Goal: Task Accomplishment & Management: Complete application form

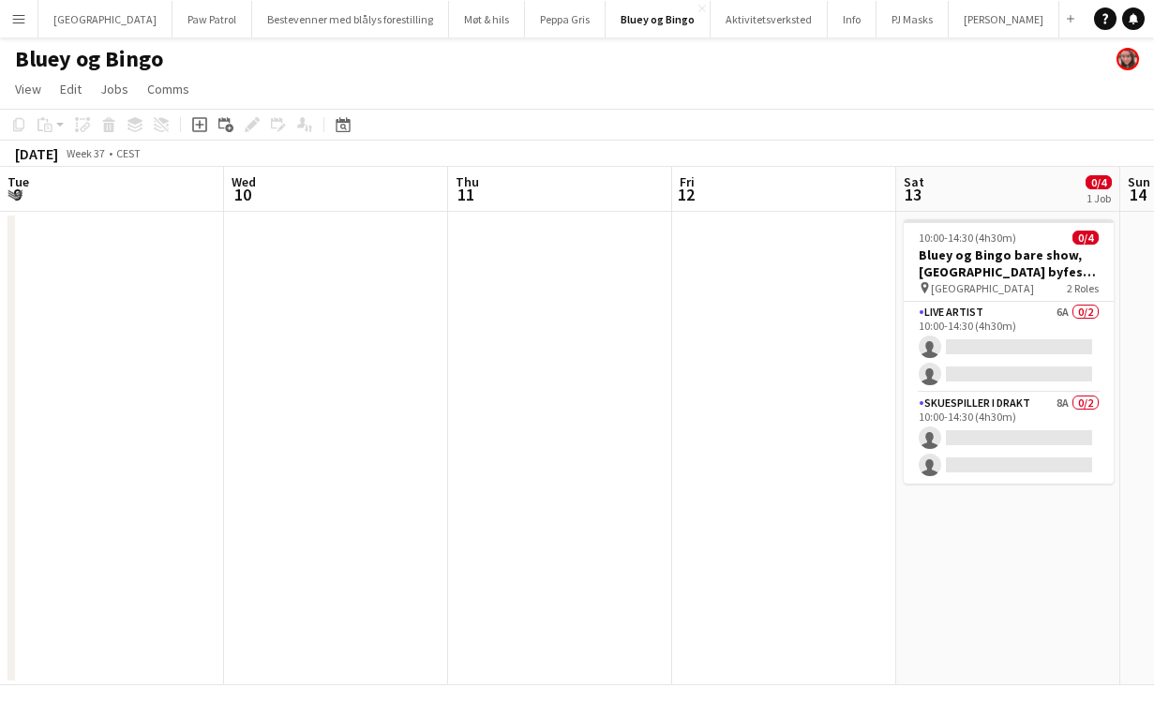
scroll to position [0, 645]
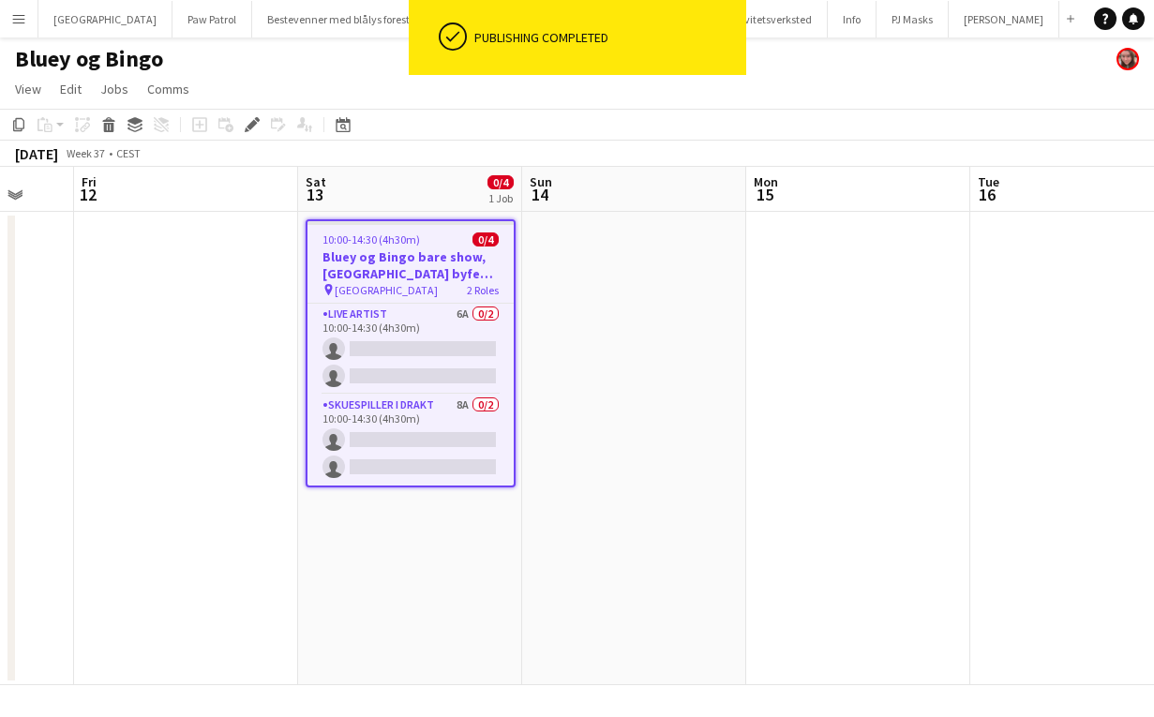
scroll to position [0, 591]
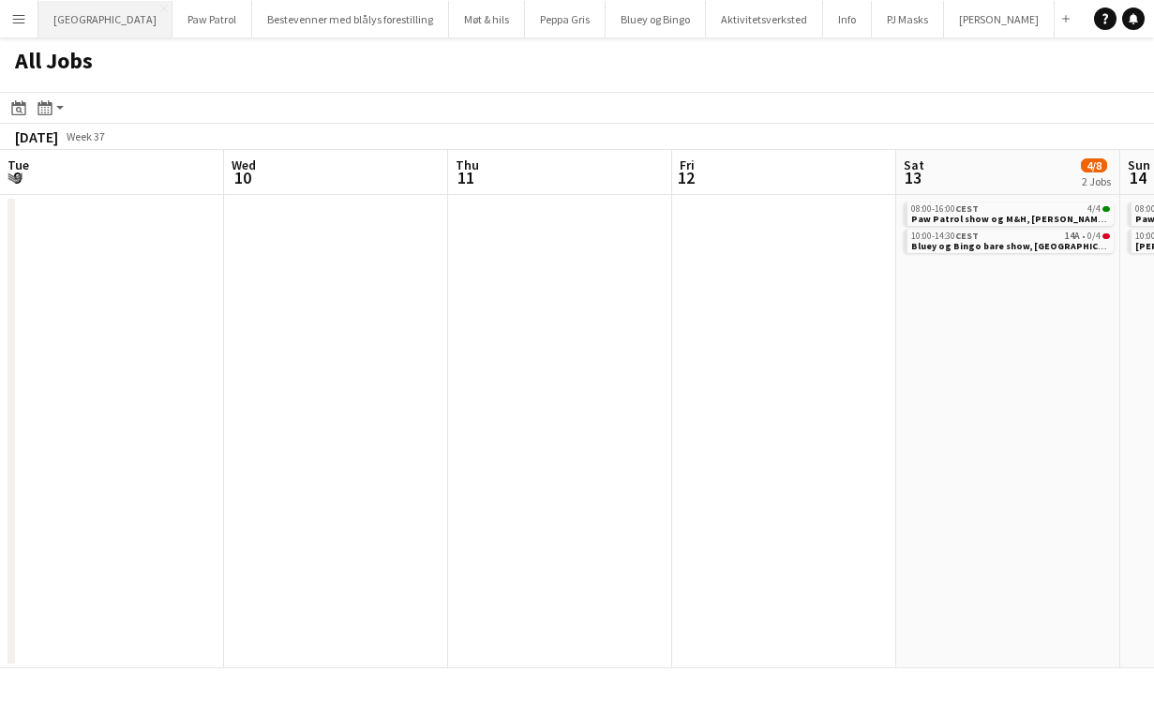
scroll to position [0, 752]
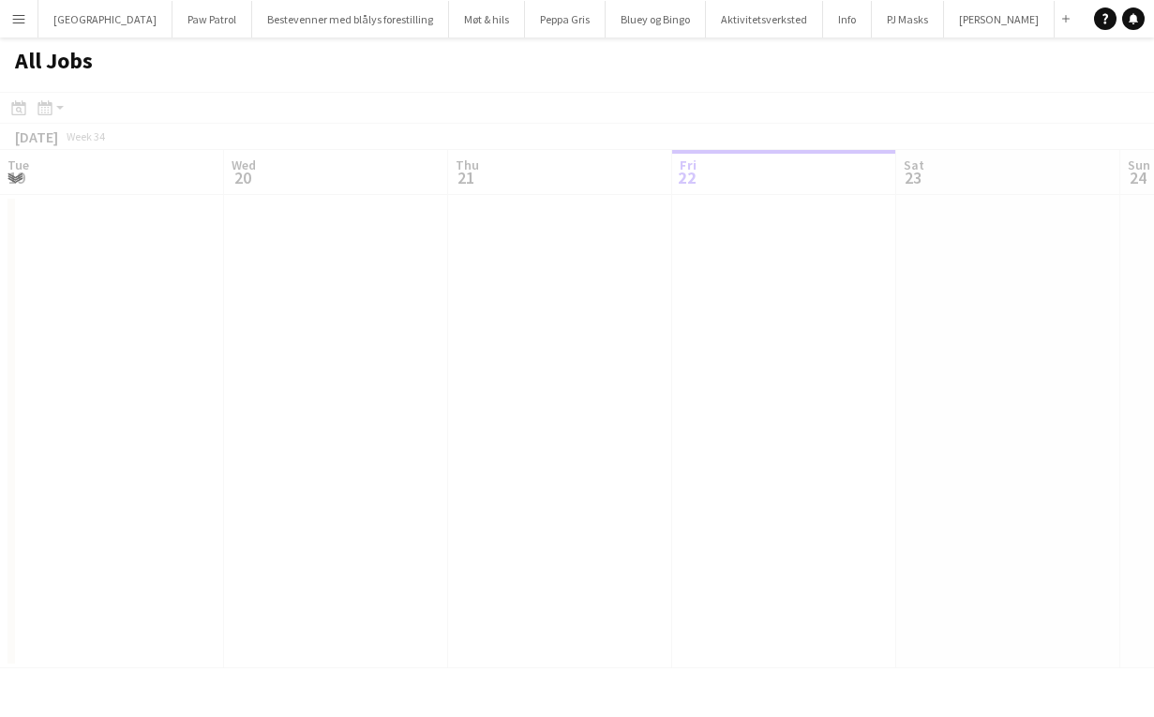
scroll to position [0, 448]
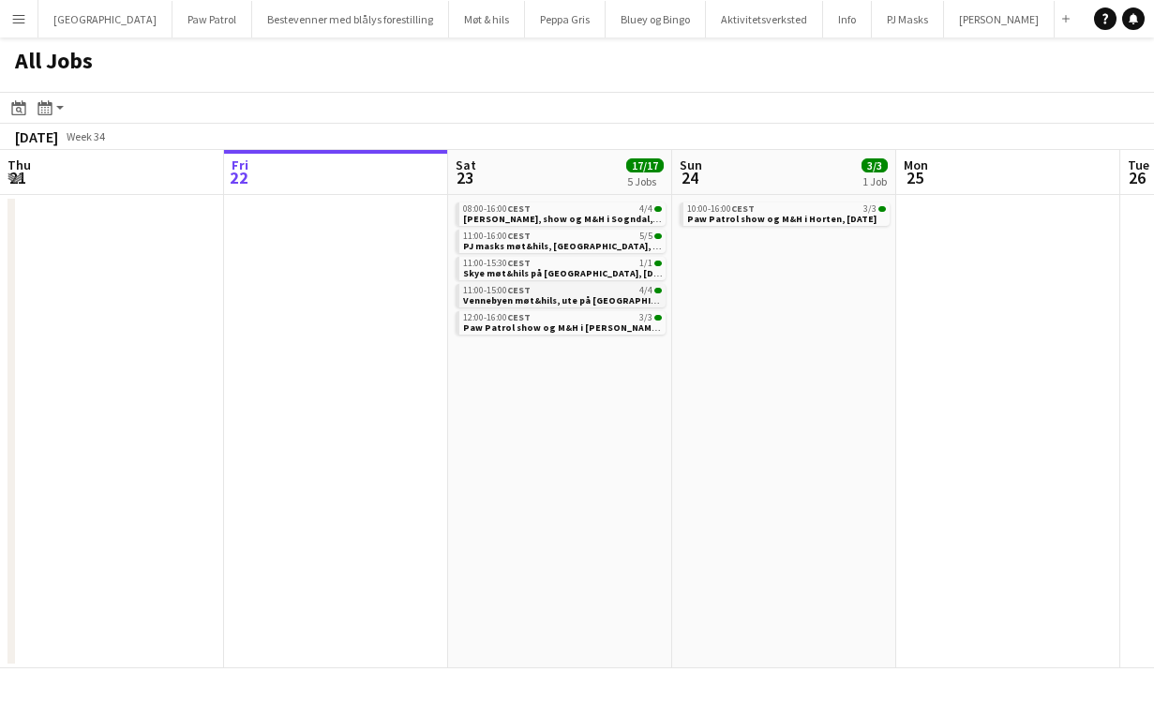
click at [551, 300] on span "Vennebyen møt&hils, ute på [GEOGRAPHIC_DATA], [DATE]" at bounding box center [592, 300] width 259 height 12
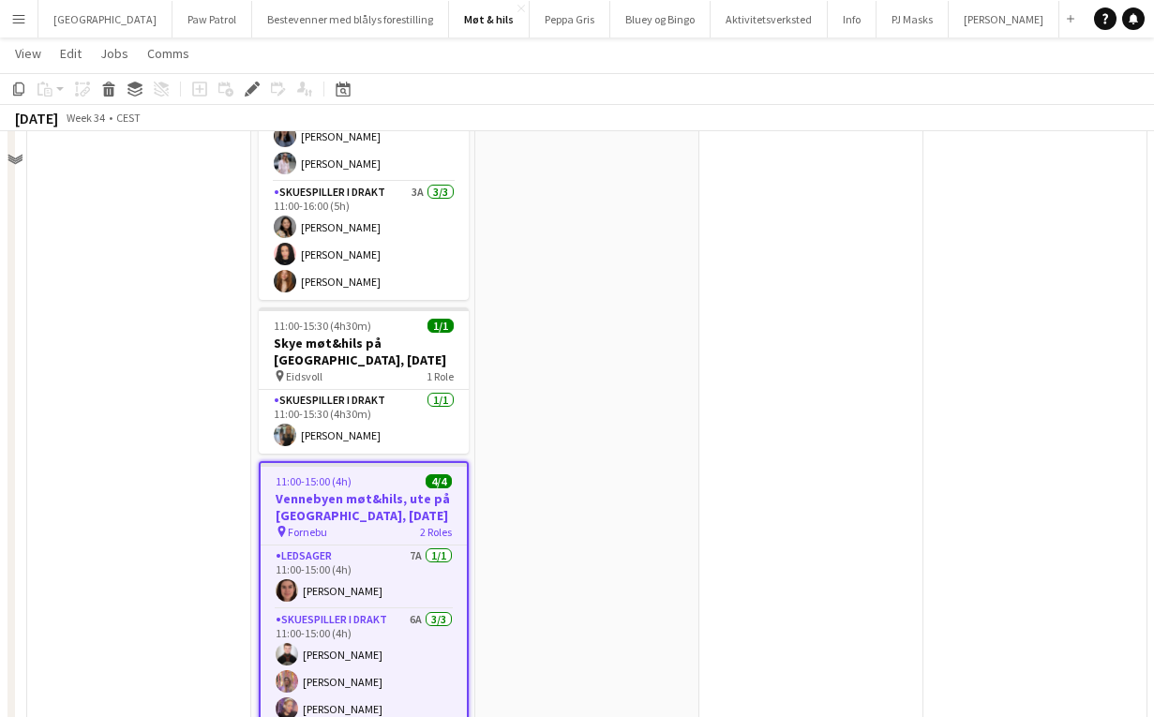
scroll to position [244, 0]
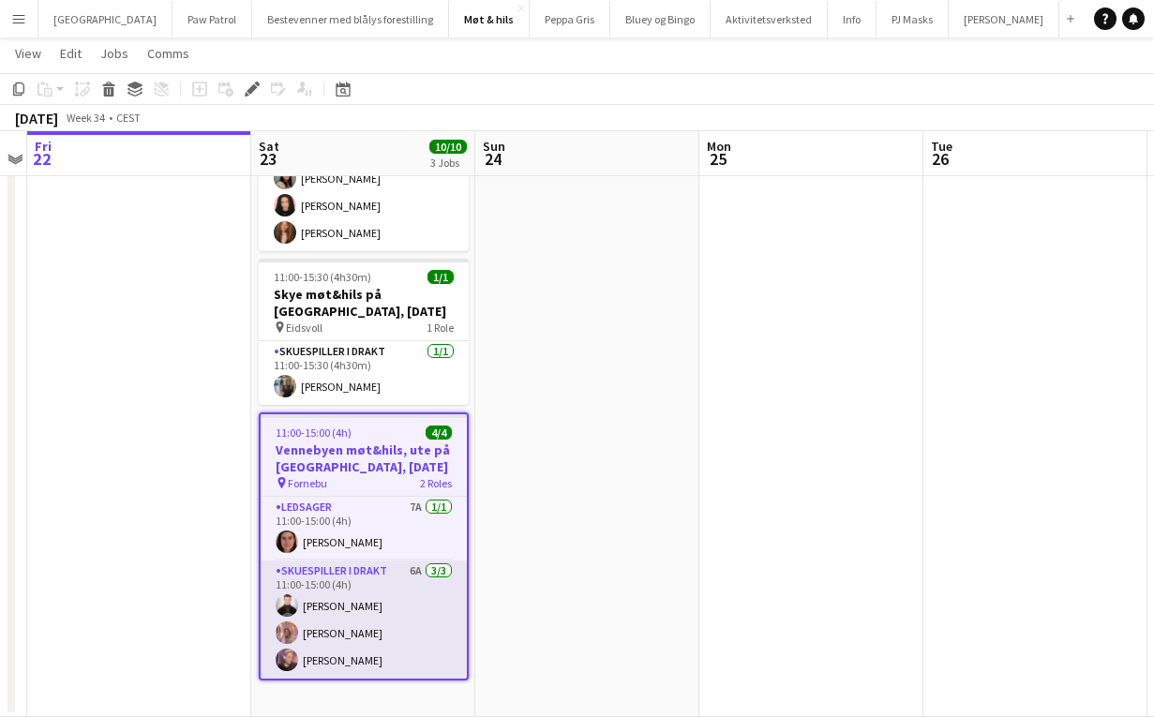
click at [342, 625] on app-card-role "Skuespiller i drakt 6A 3/3 11:00-15:00 (4h) Lukas Erlend Kohlmann Tvedt Sacha P…" at bounding box center [364, 619] width 206 height 118
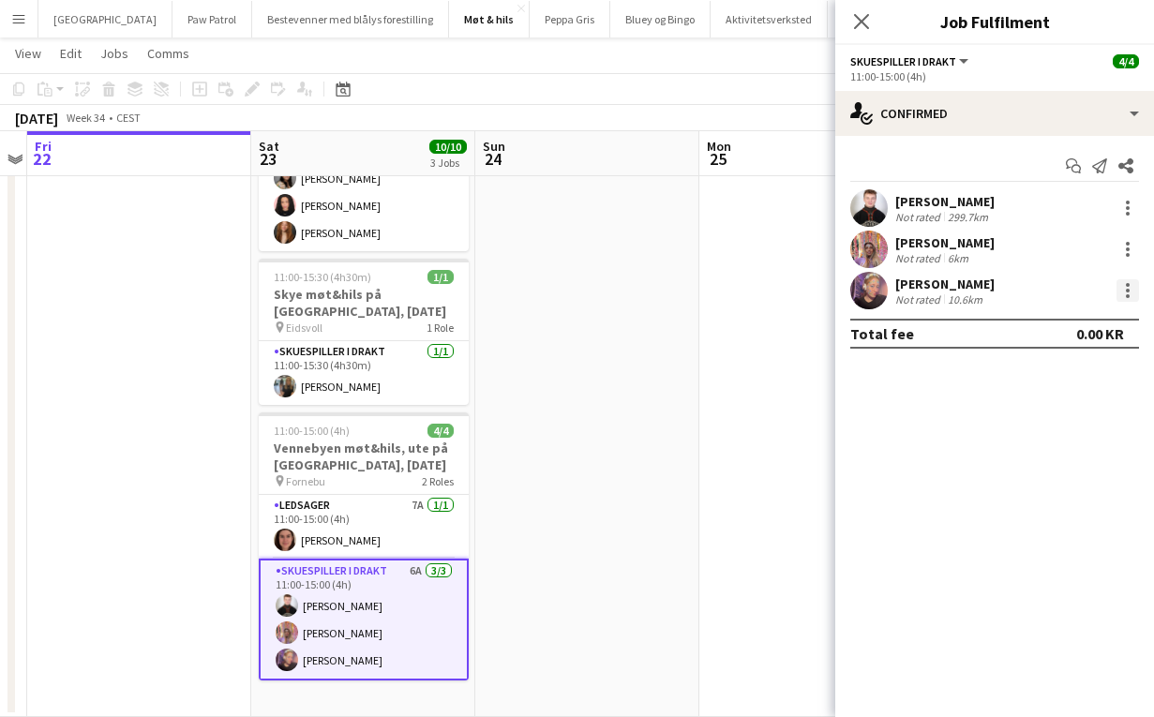
click at [1128, 290] on div at bounding box center [1127, 291] width 4 height 4
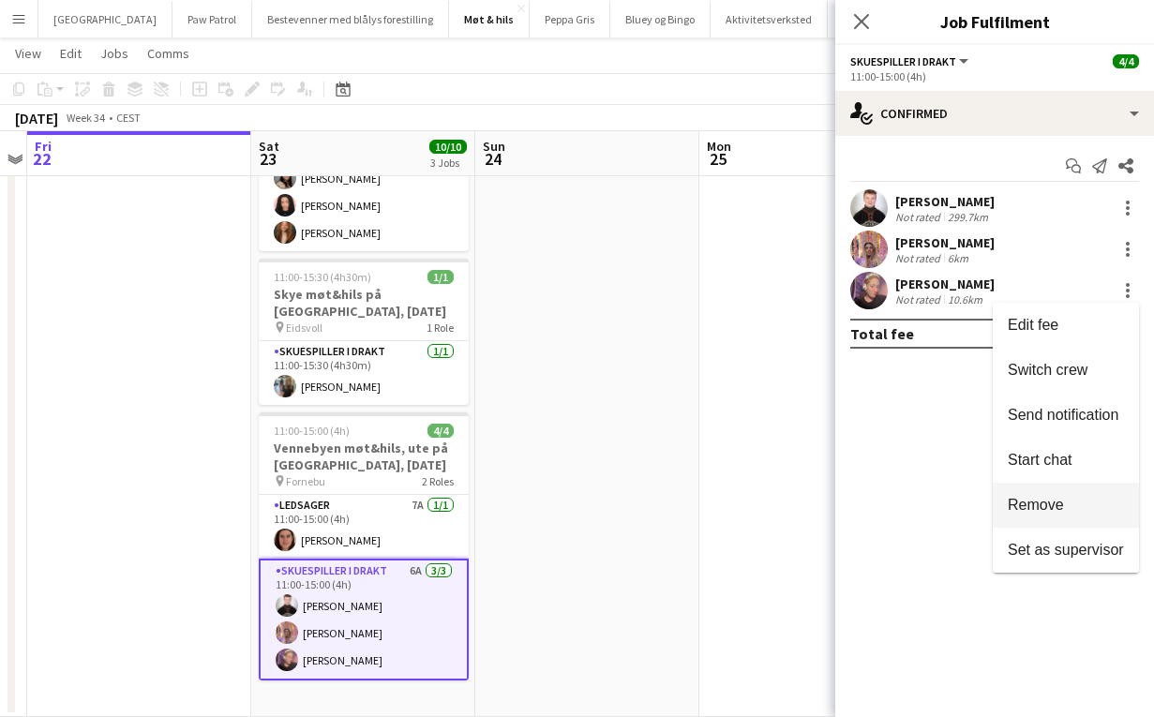
click at [1076, 503] on span "Remove" at bounding box center [1065, 505] width 116 height 17
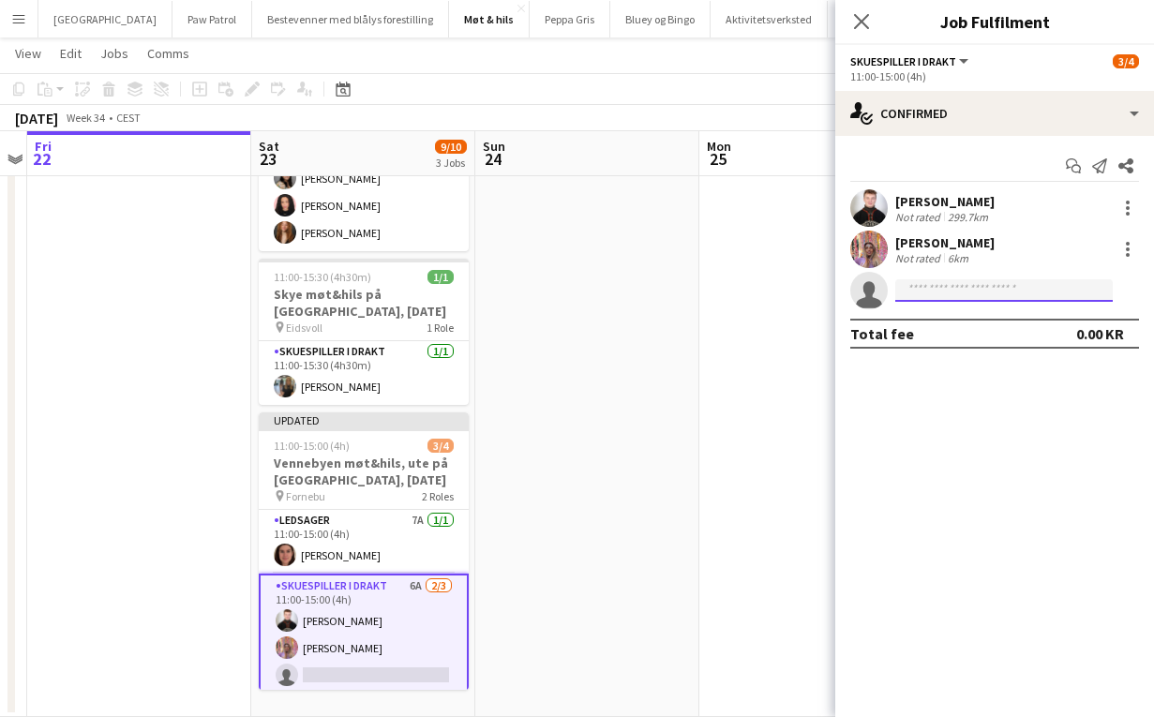
click at [1004, 294] on input at bounding box center [1003, 290] width 217 height 22
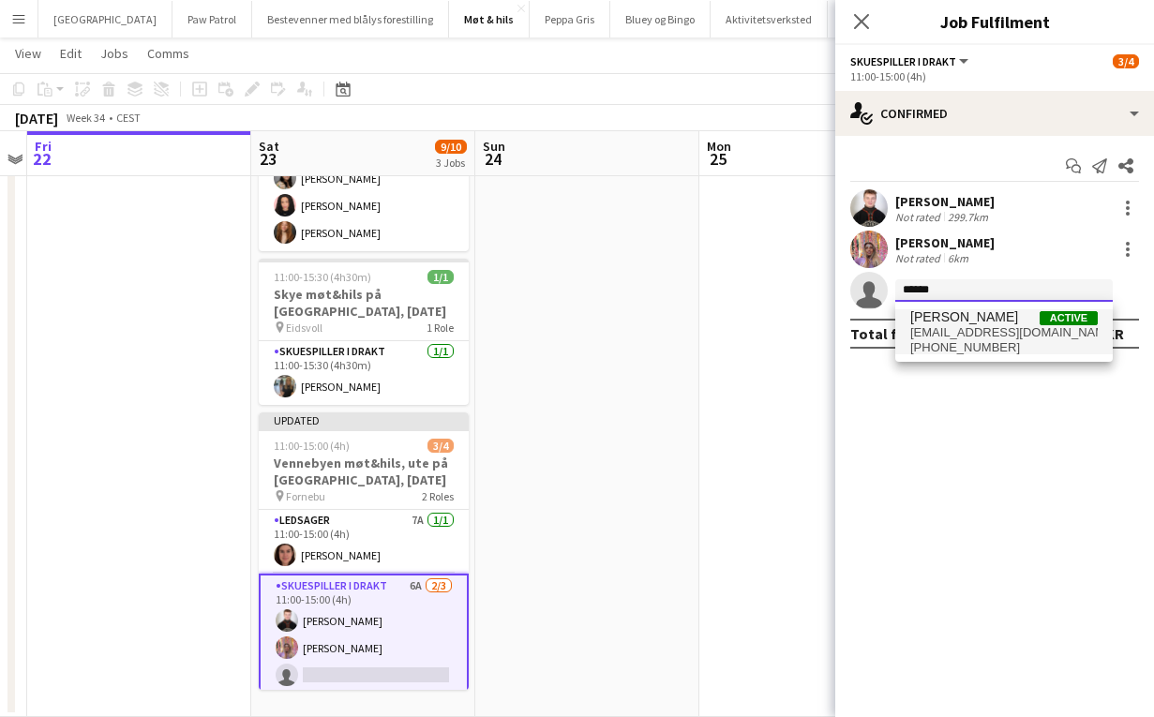
type input "******"
click at [994, 334] on span "karolineh06@hotmail.com" at bounding box center [1003, 332] width 187 height 15
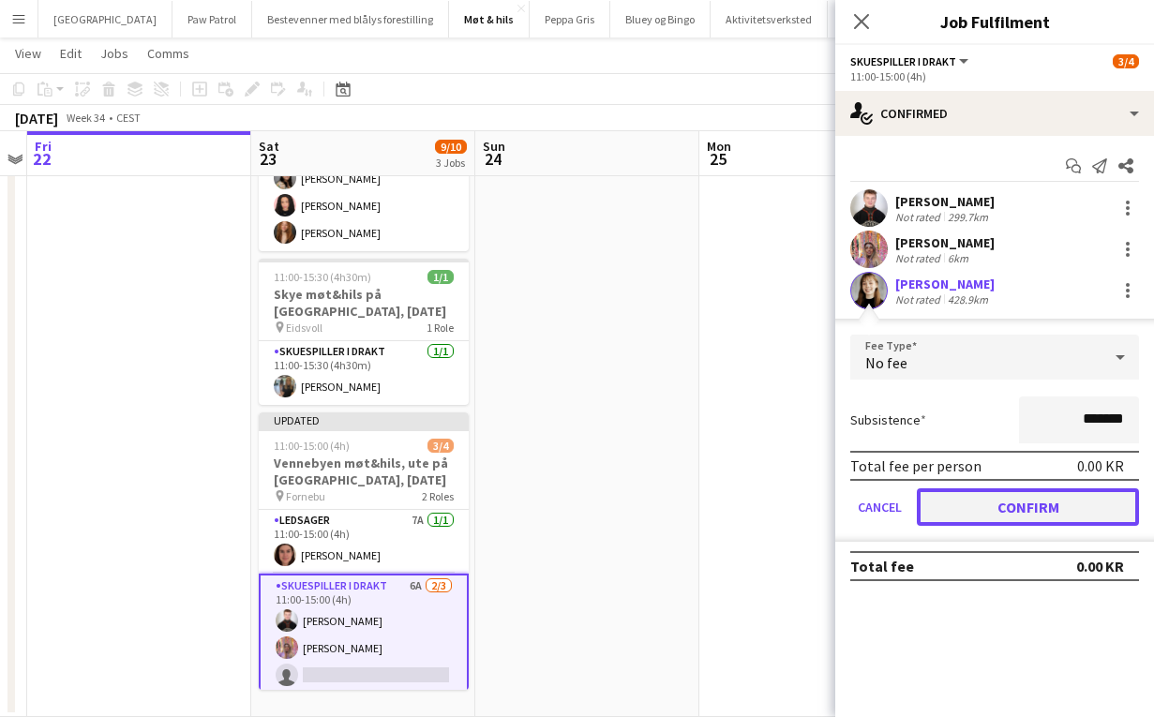
click at [1012, 500] on button "Confirm" at bounding box center [1028, 506] width 222 height 37
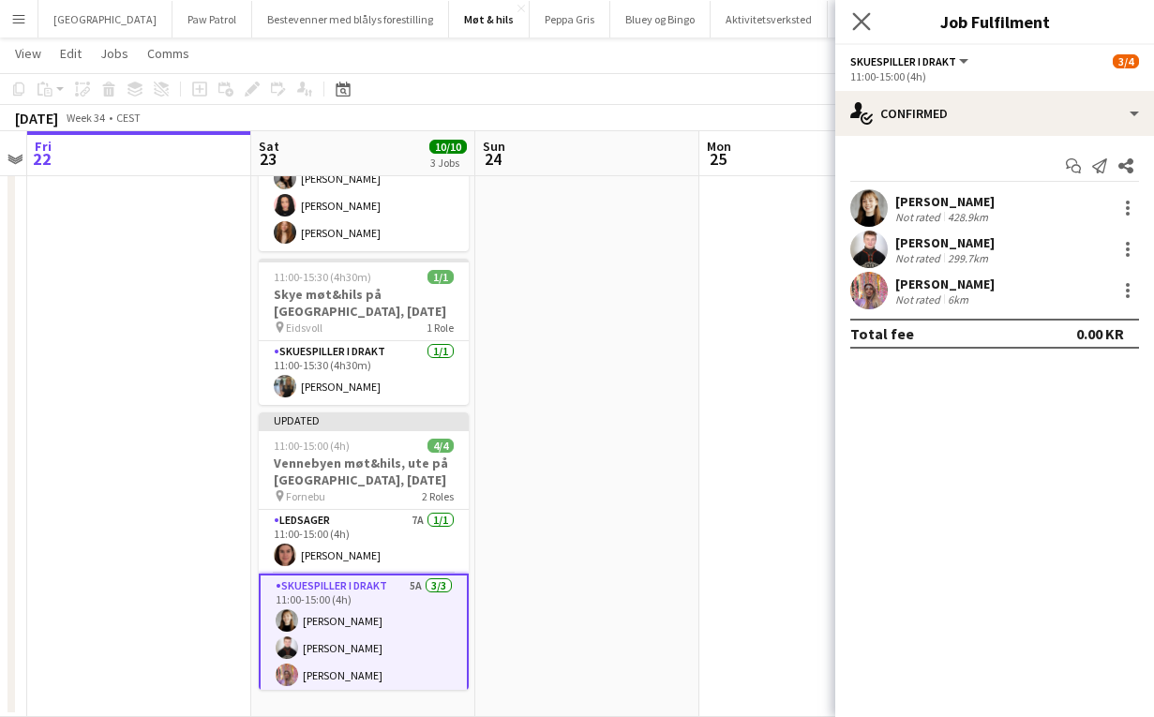
click at [871, 13] on app-icon "Close pop-in" at bounding box center [861, 21] width 27 height 27
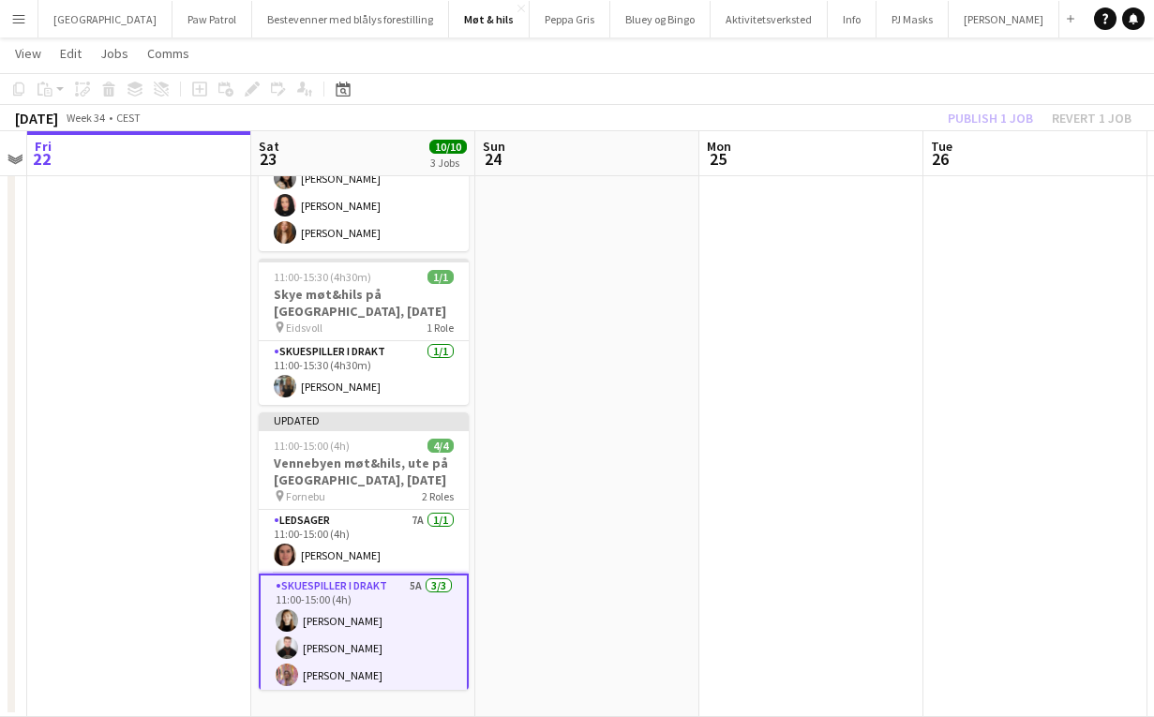
click at [982, 118] on div "Publish 1 job Revert 1 job" at bounding box center [1039, 118] width 229 height 24
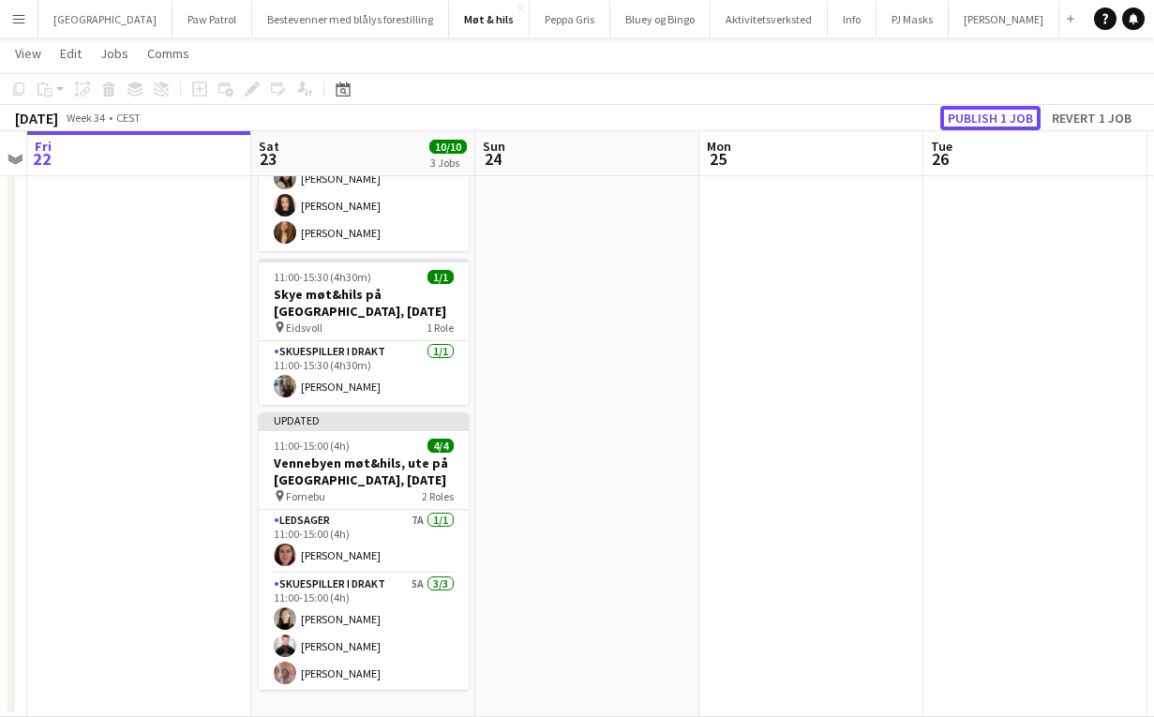
click at [982, 118] on button "Publish 1 job" at bounding box center [990, 118] width 100 height 24
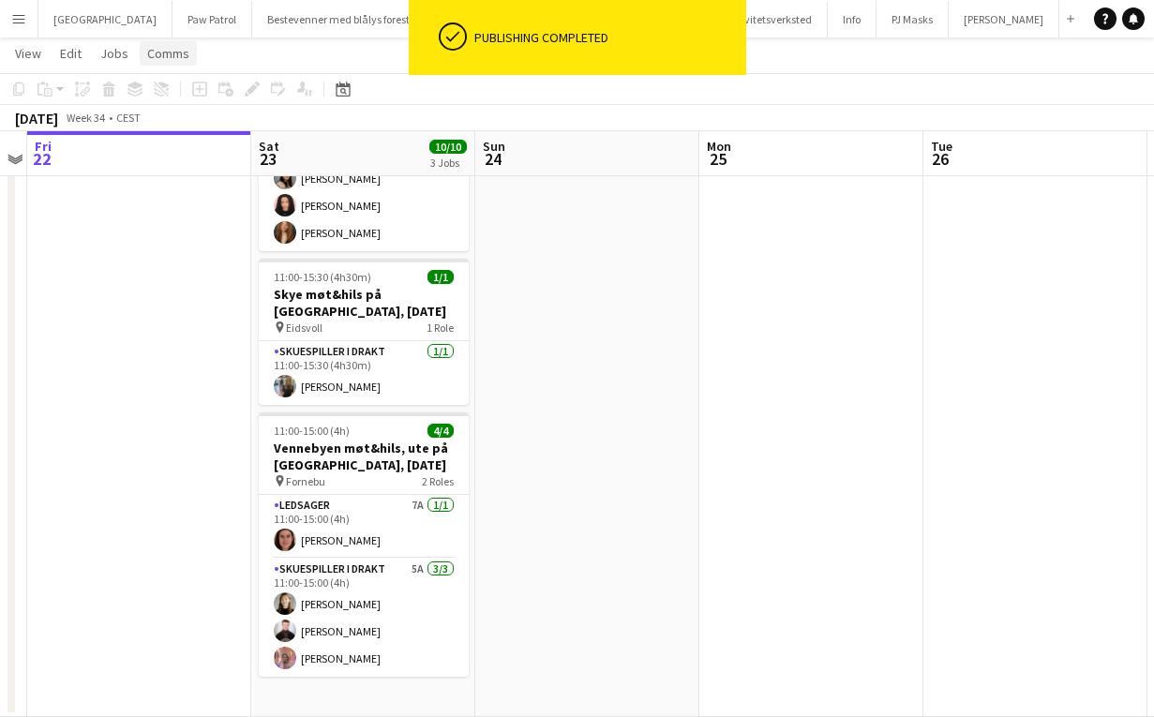
click at [172, 63] on link "Comms" at bounding box center [168, 53] width 57 height 24
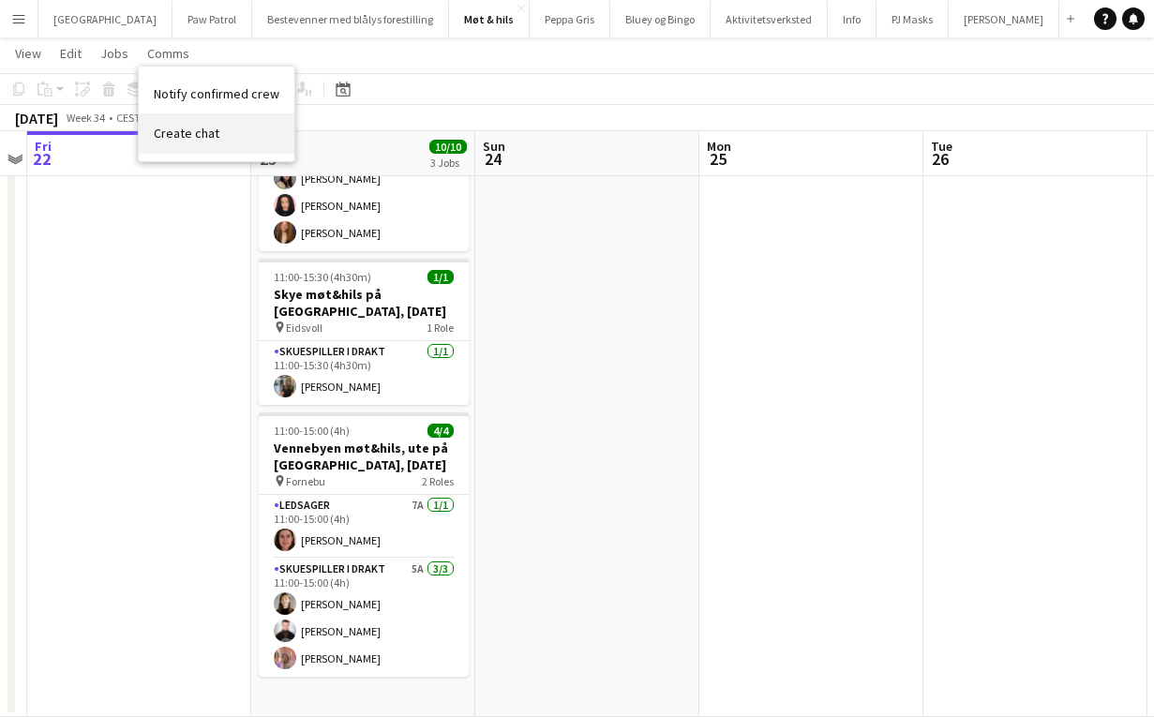
click at [191, 129] on span "Create chat" at bounding box center [187, 133] width 66 height 17
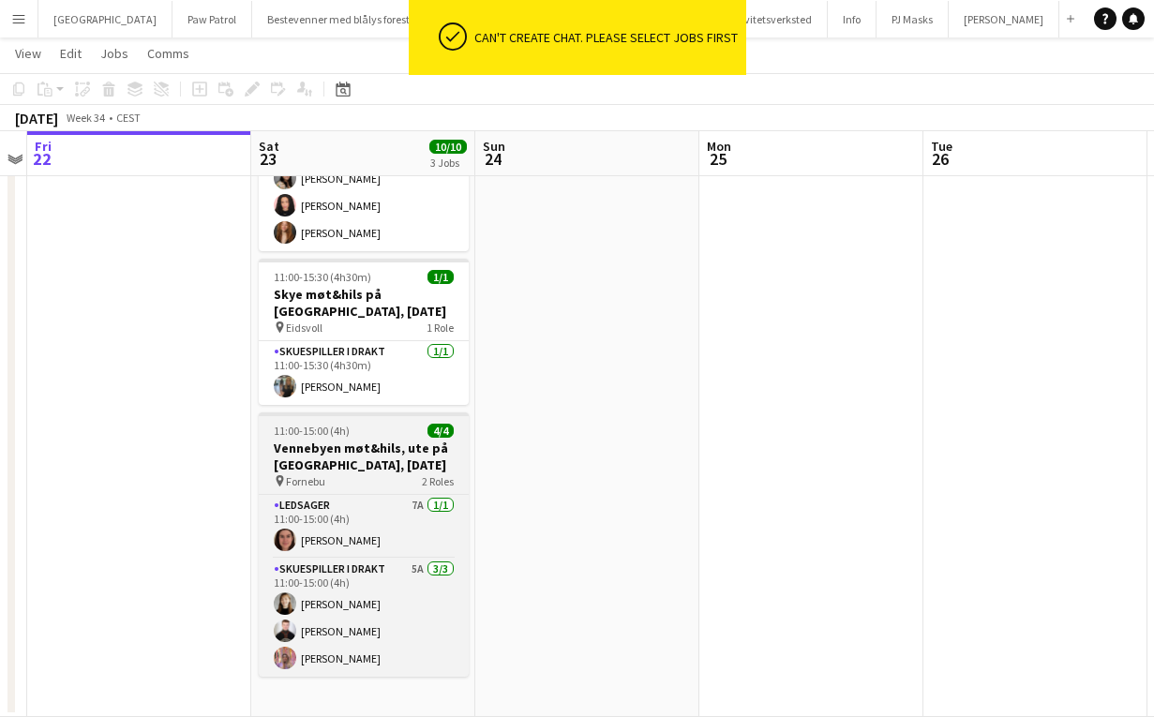
click at [340, 439] on app-job-card "11:00-15:00 (4h) 4/4 Vennebyen møt&hils, ute på Fornebu, lørdag 23. august pin …" at bounding box center [364, 544] width 210 height 264
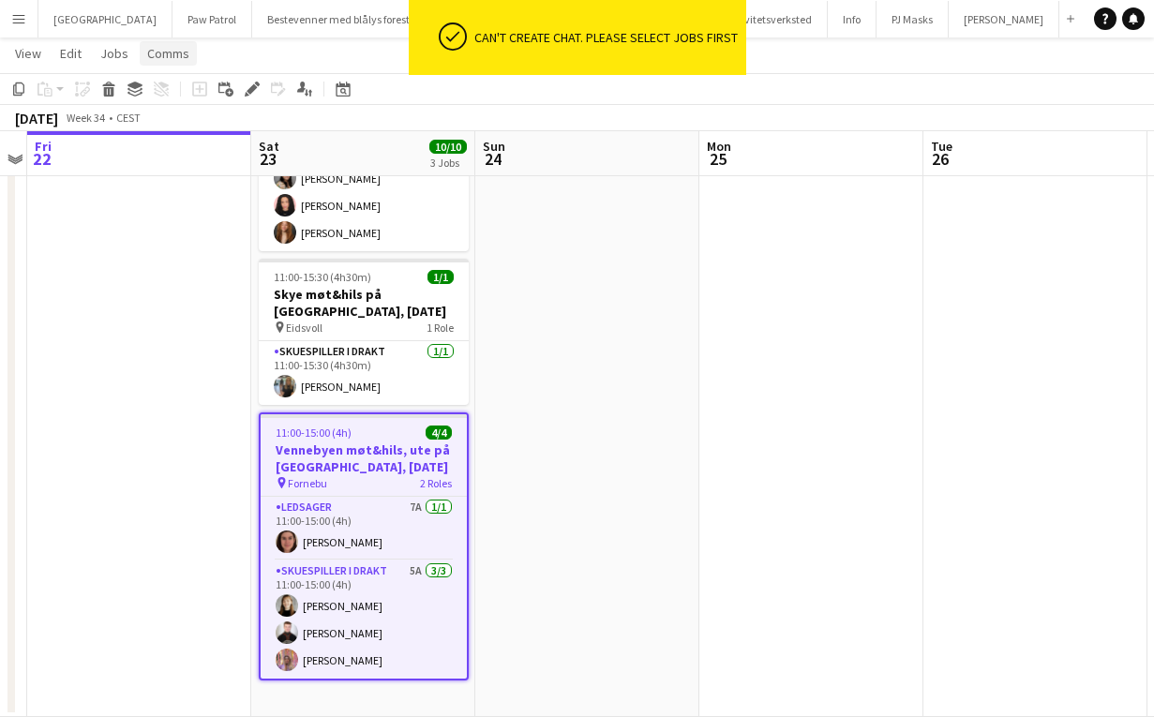
click at [169, 56] on span "Comms" at bounding box center [168, 53] width 42 height 17
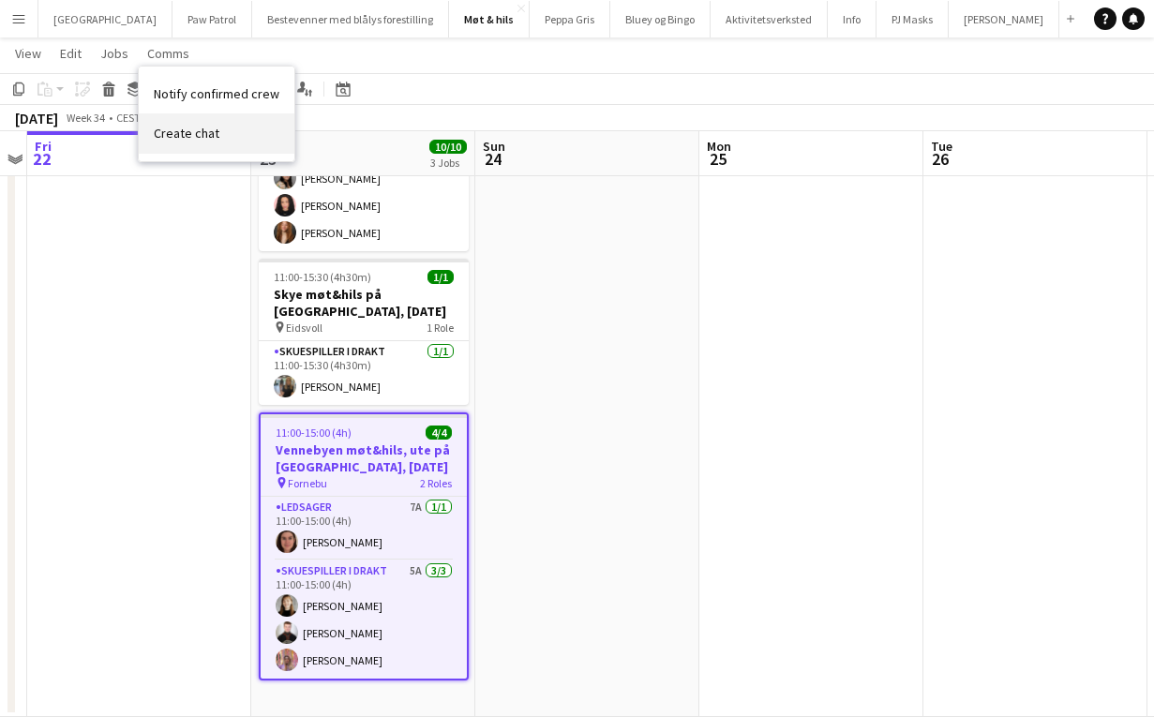
click at [185, 123] on link "Create chat" at bounding box center [217, 132] width 156 height 39
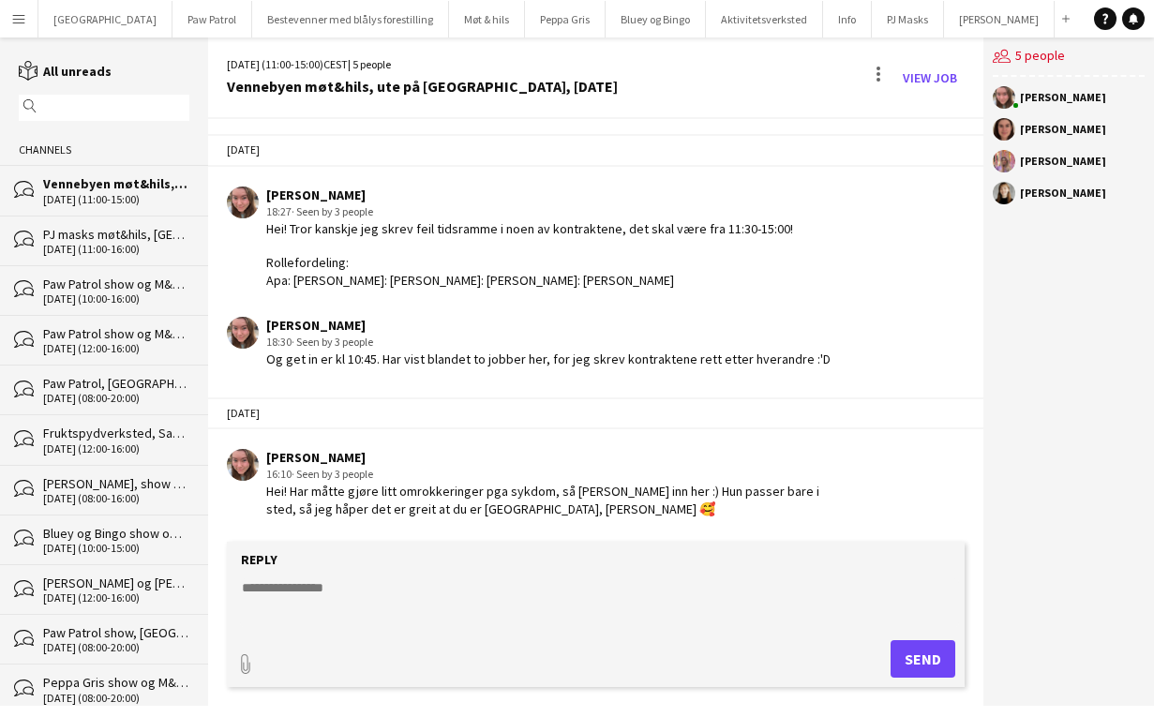
scroll to position [50, 0]
click at [418, 603] on textarea at bounding box center [600, 602] width 720 height 49
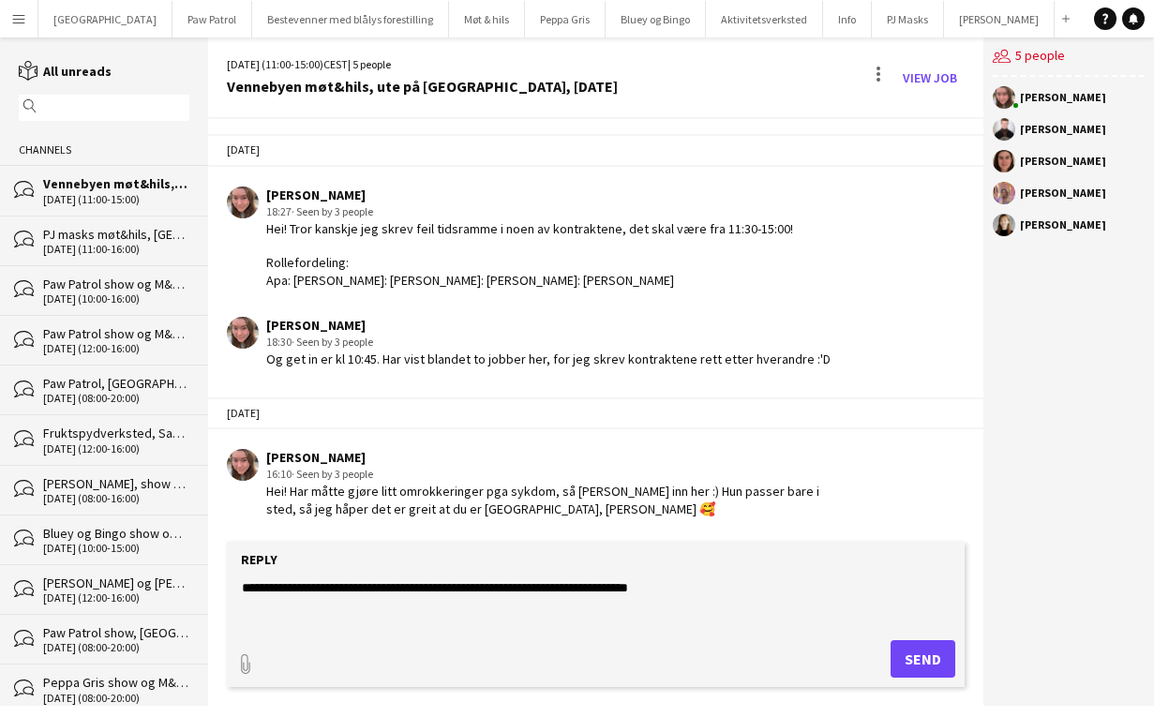
click at [626, 589] on textarea "**********" at bounding box center [600, 602] width 720 height 49
type textarea "**********"
click at [925, 655] on button "Send" at bounding box center [922, 658] width 65 height 37
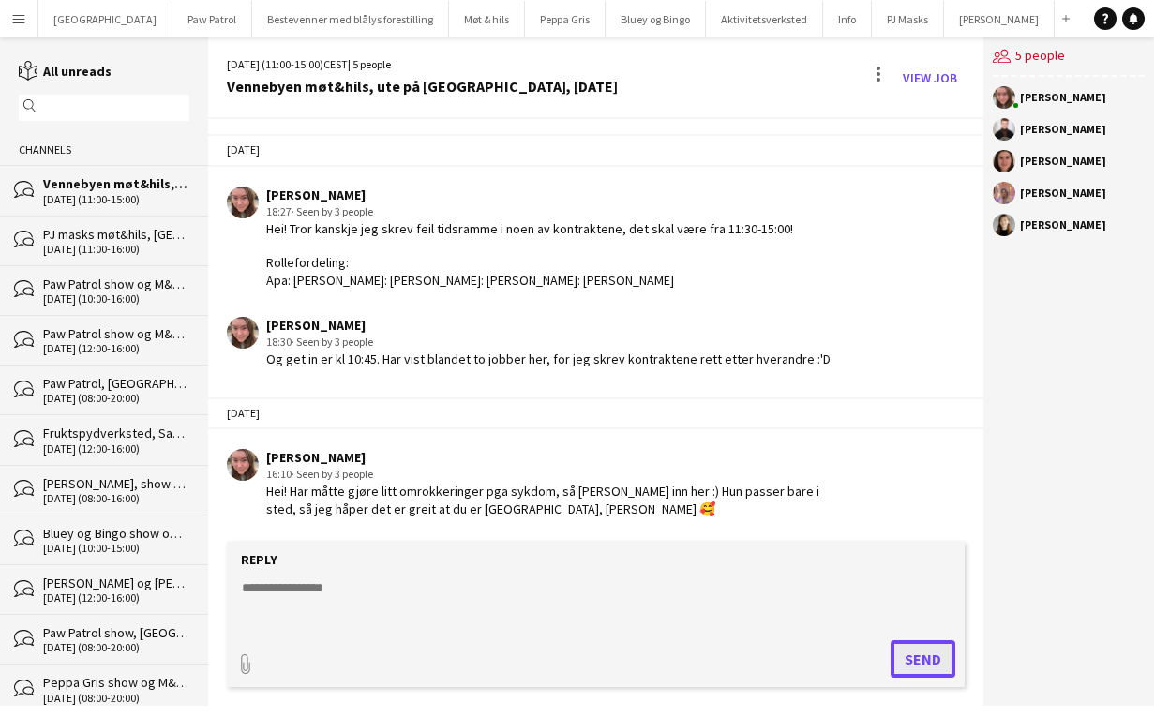
scroll to position [129, 0]
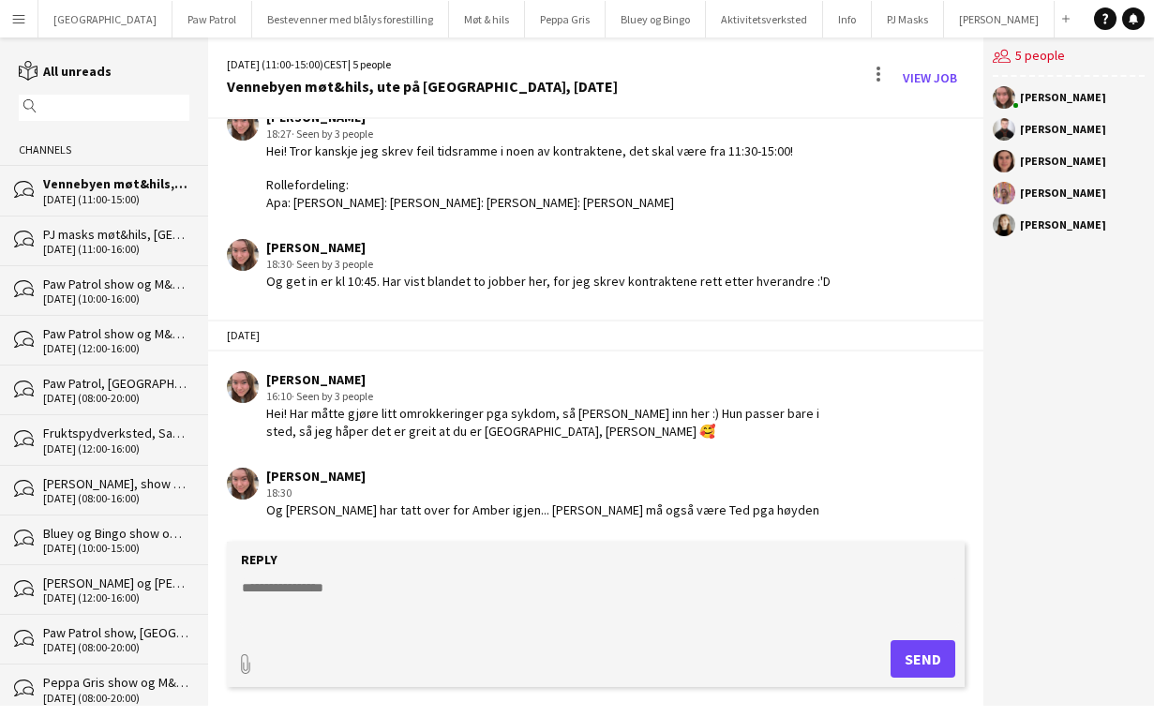
click at [31, 21] on button "Menu" at bounding box center [18, 18] width 37 height 37
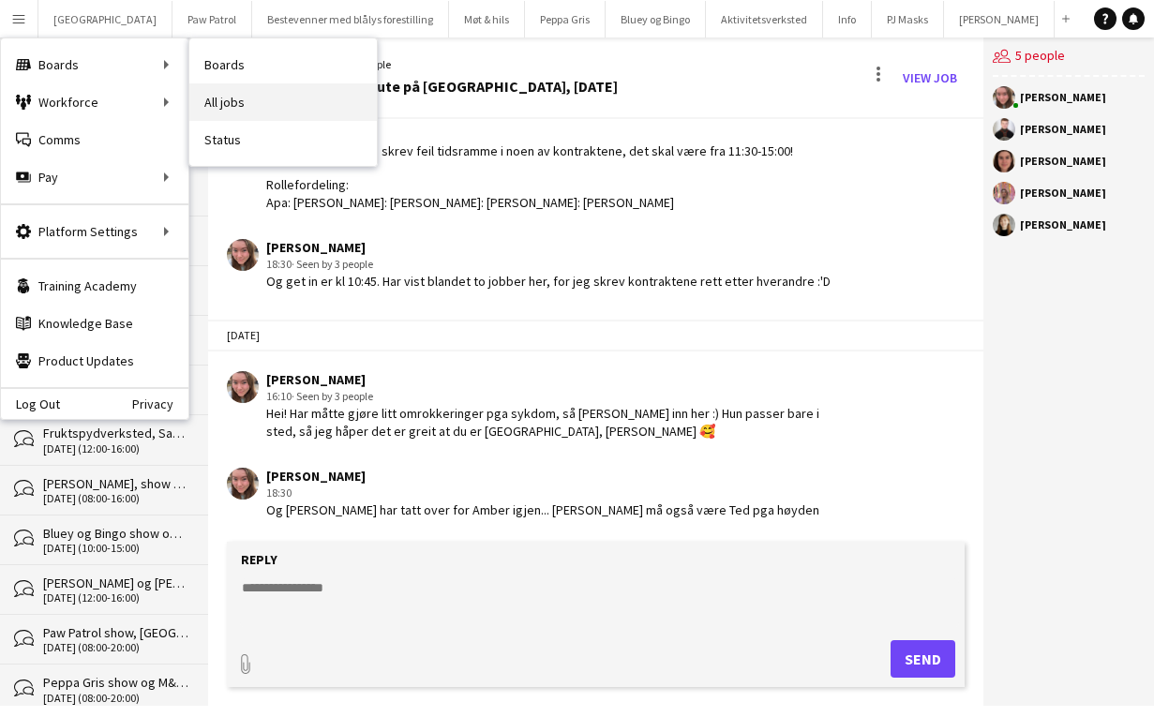
click at [220, 92] on link "All jobs" at bounding box center [282, 101] width 187 height 37
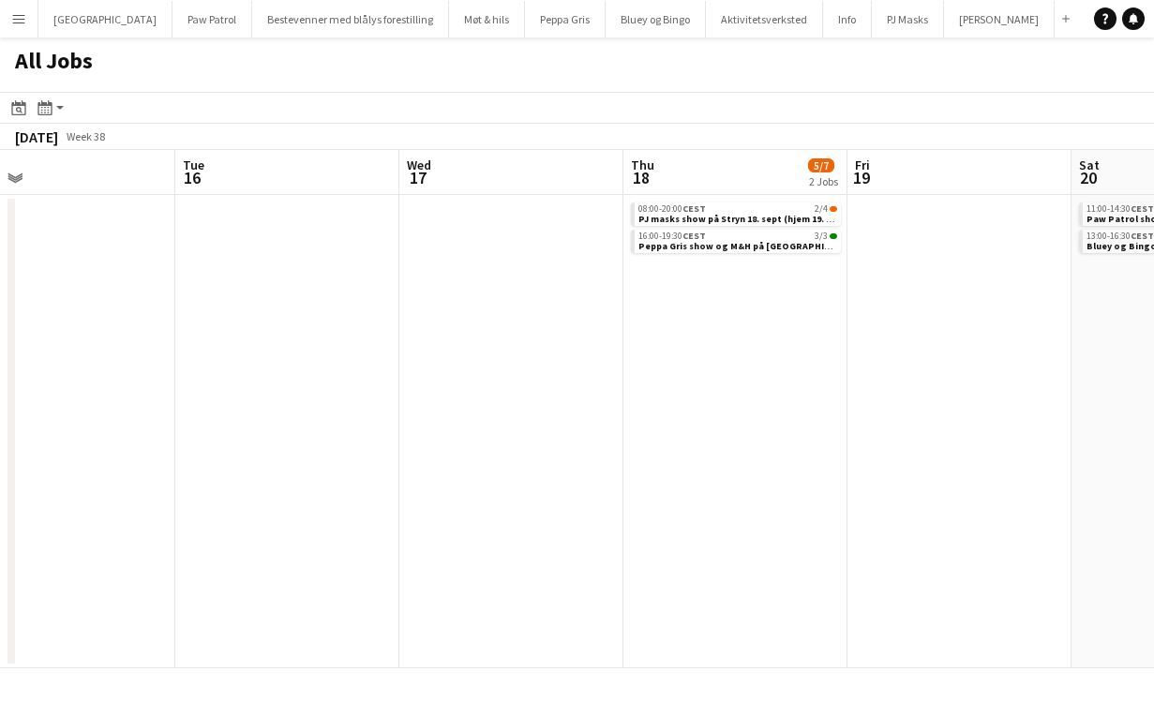
scroll to position [0, 748]
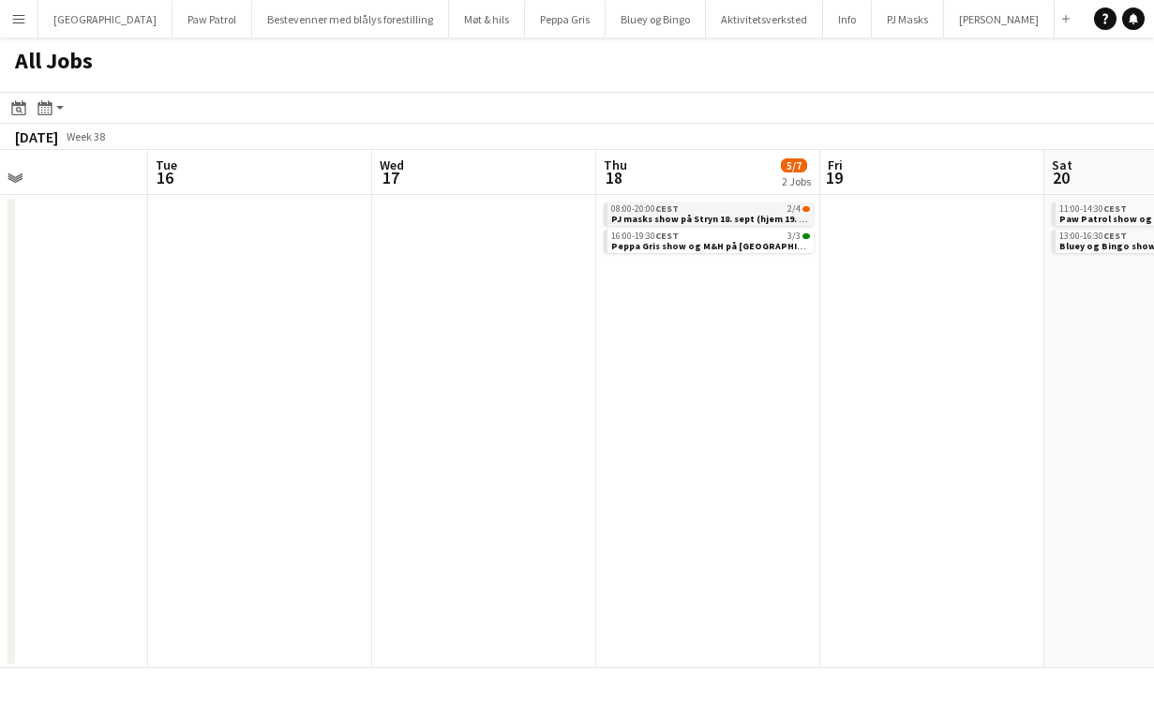
click at [703, 209] on div "08:00-20:00 CEST 2/4" at bounding box center [710, 208] width 199 height 9
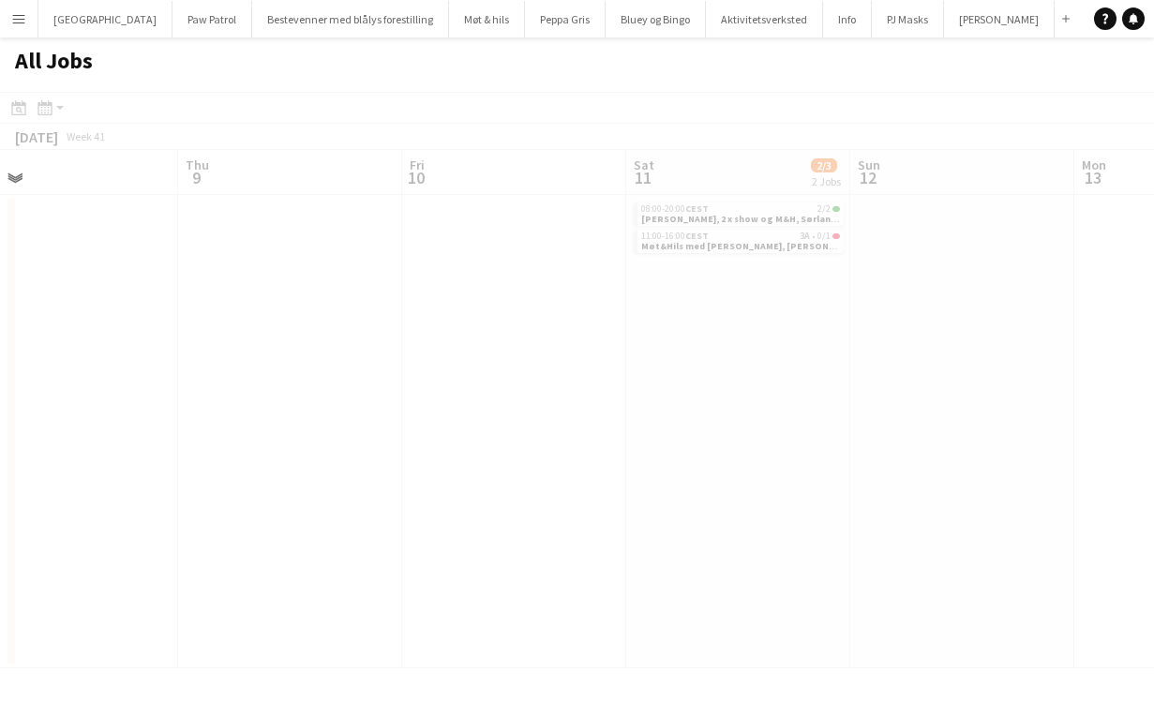
scroll to position [0, 495]
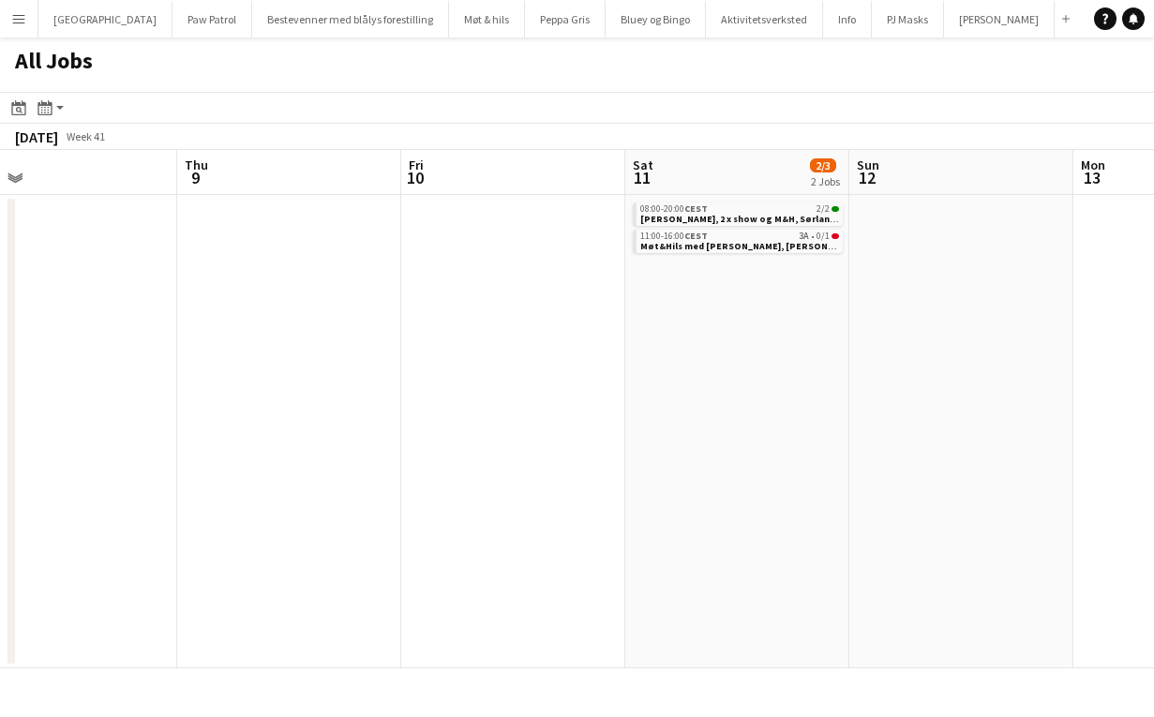
click at [703, 305] on app-date-cell "08:00-20:00 CEST 2/2 Brannmann Sam, 2 x show og M&H, Sørlandssenteret 11:00-16:…" at bounding box center [737, 431] width 224 height 473
click at [19, 107] on icon at bounding box center [19, 110] width 7 height 7
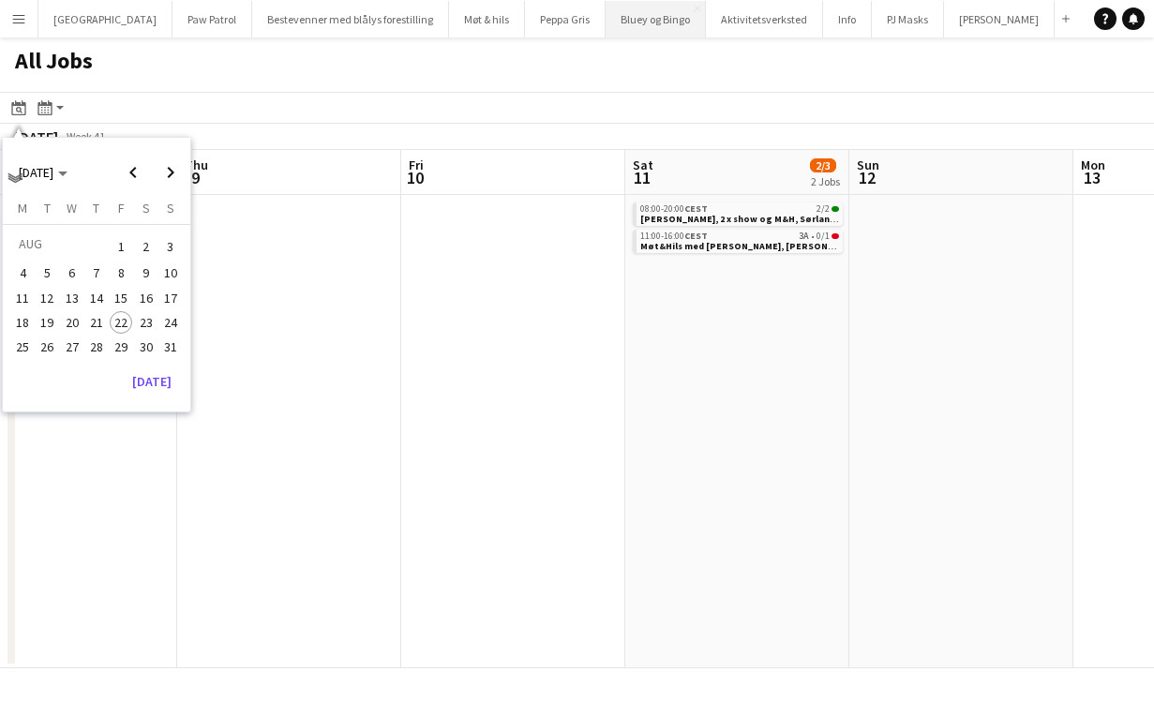
click at [605, 23] on button "Bluey og Bingo Close" at bounding box center [655, 19] width 100 height 37
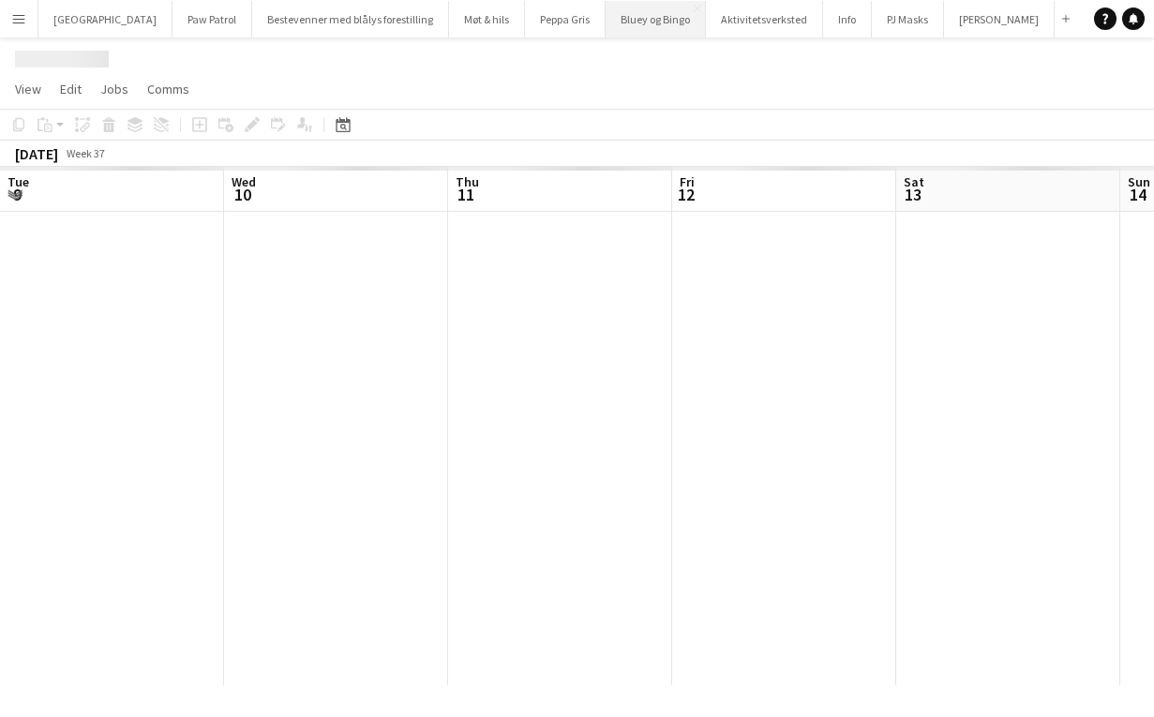
scroll to position [0, 645]
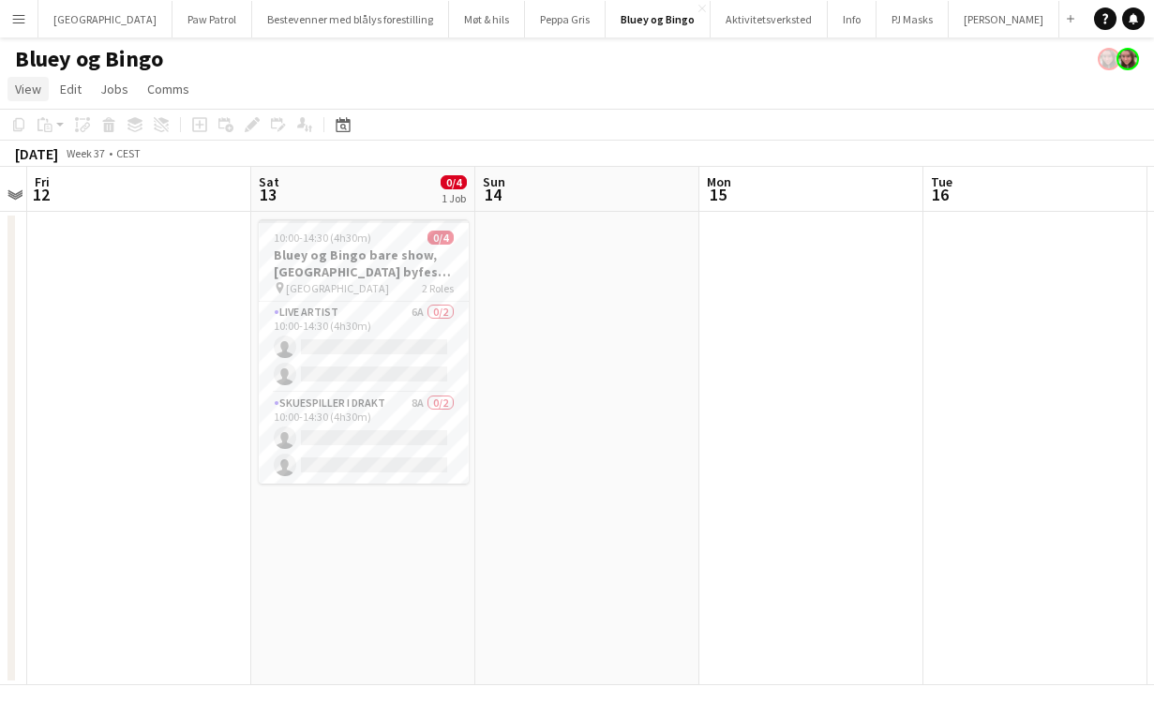
click at [27, 93] on span "View" at bounding box center [28, 89] width 26 height 17
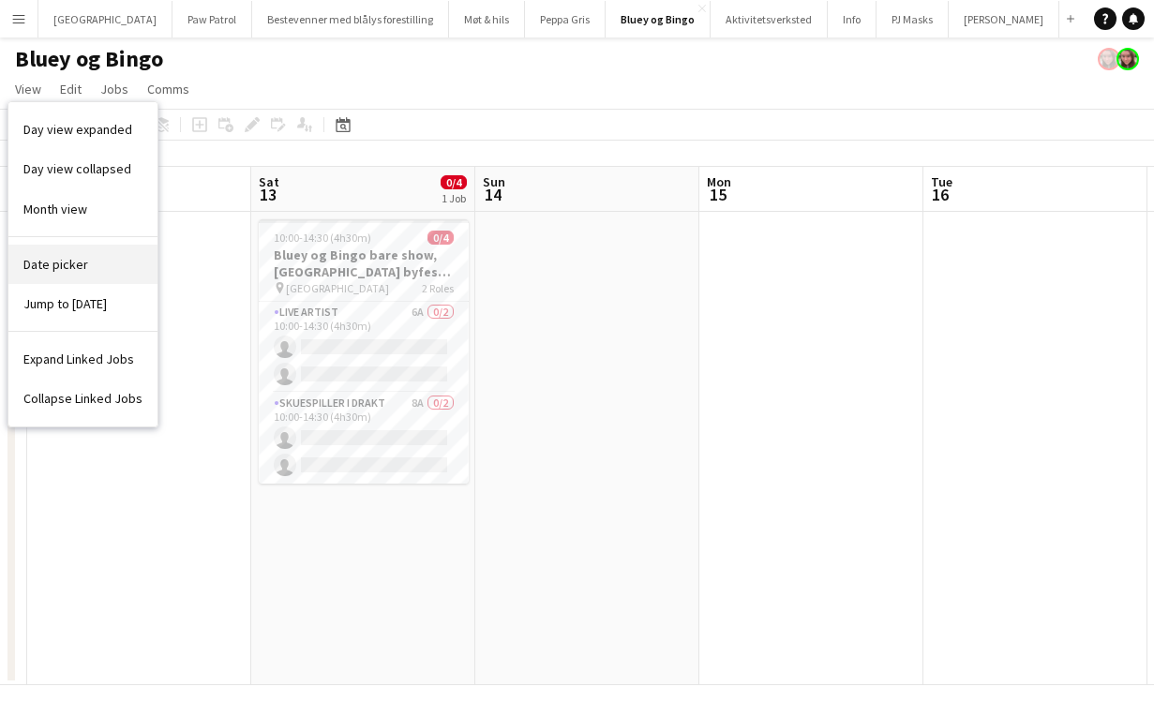
click at [63, 263] on span "Date picker" at bounding box center [55, 264] width 65 height 17
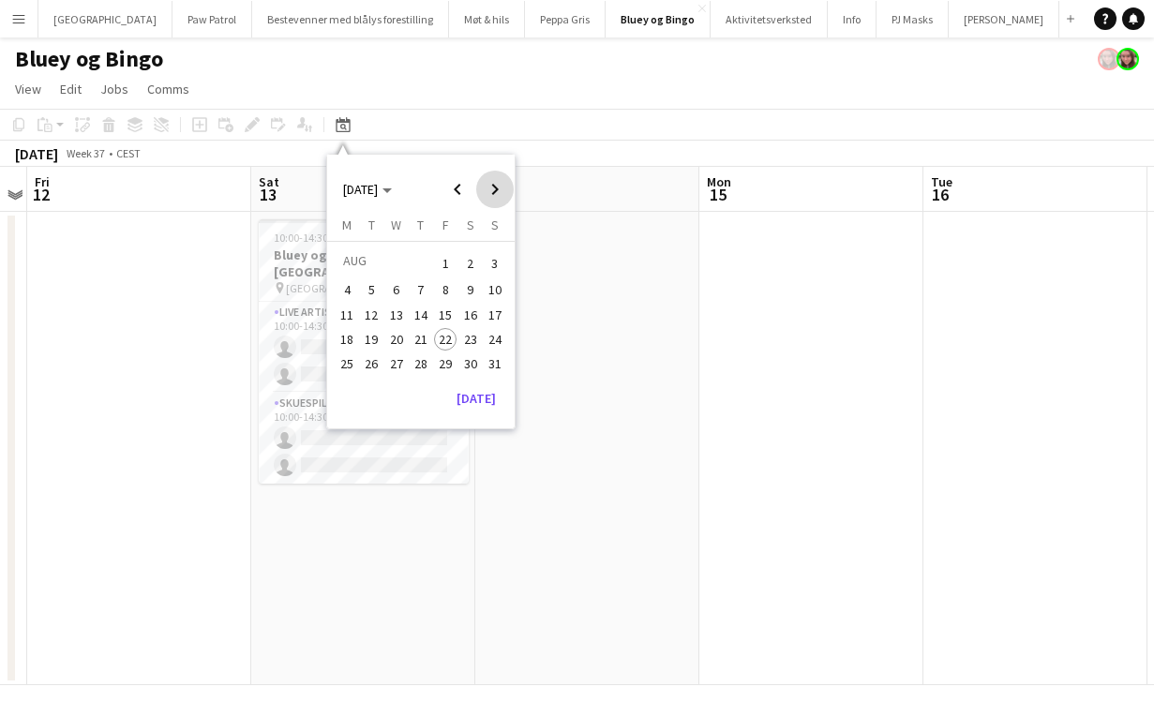
click at [502, 186] on span "Next month" at bounding box center [494, 189] width 37 height 37
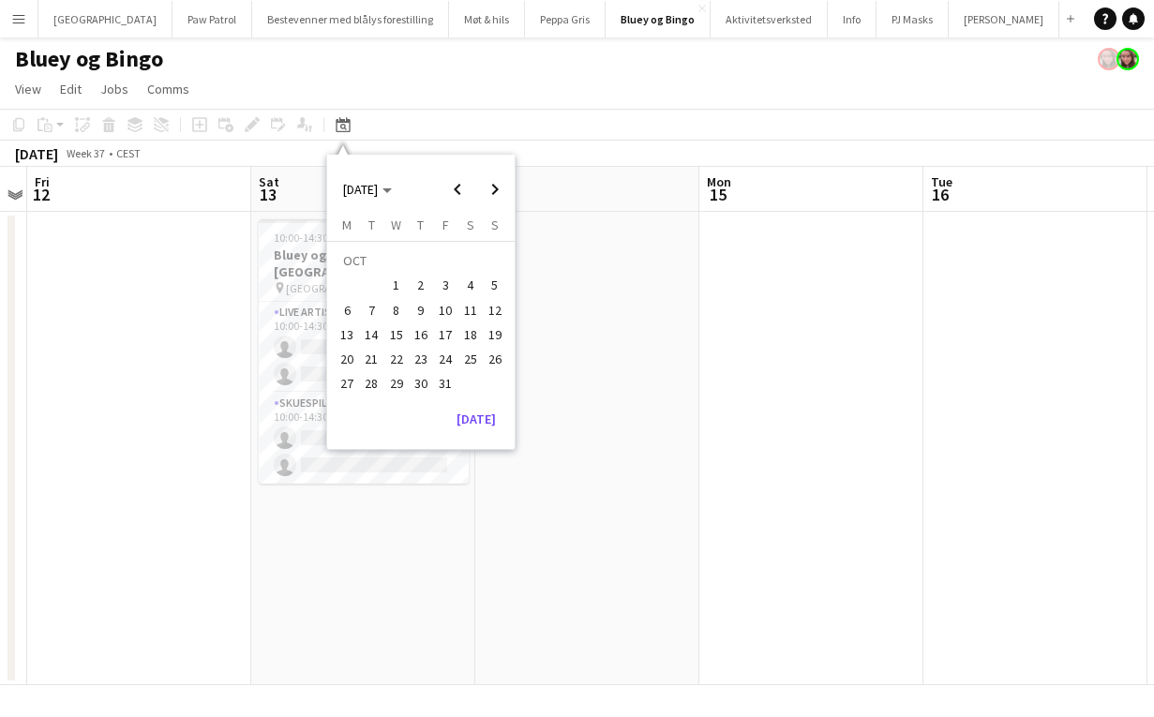
click at [470, 317] on span "11" at bounding box center [470, 310] width 22 height 22
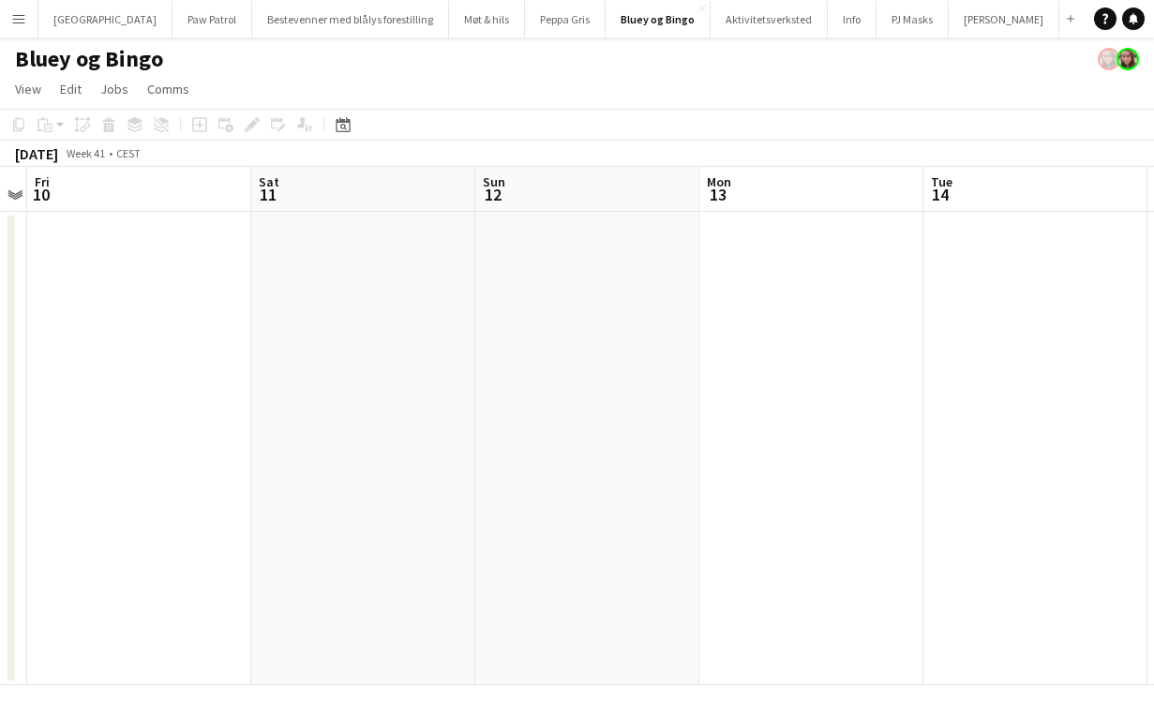
click at [380, 299] on app-date-cell at bounding box center [363, 448] width 224 height 473
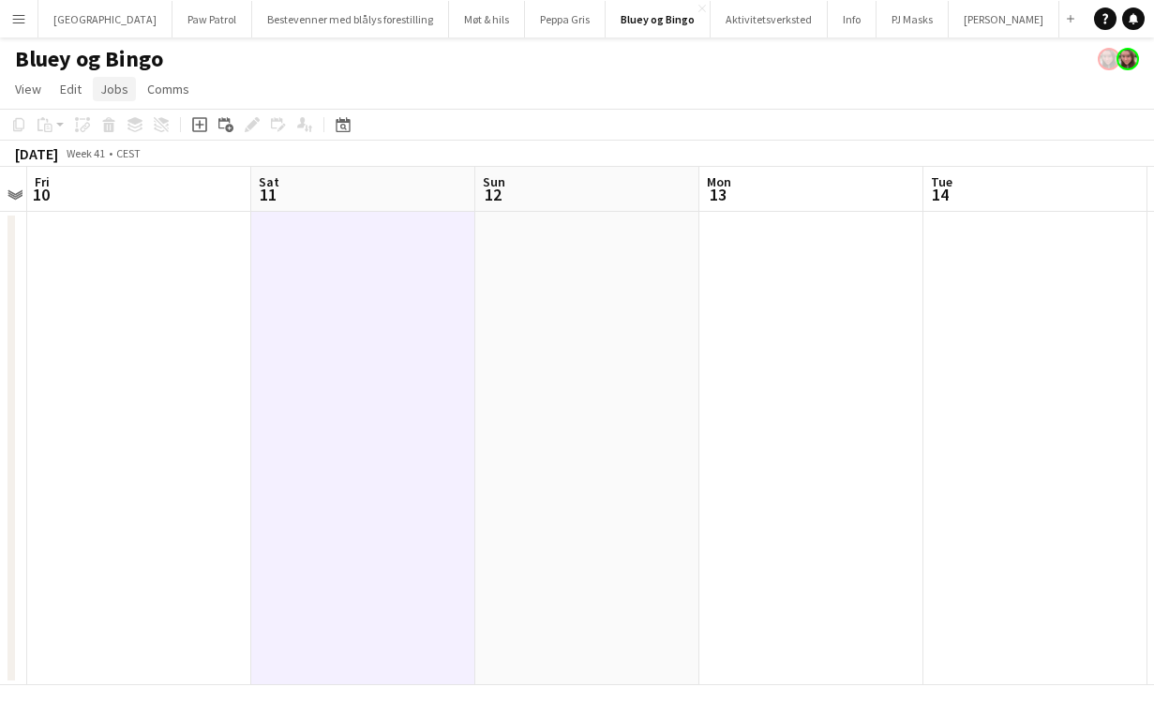
click at [117, 90] on span "Jobs" at bounding box center [114, 89] width 28 height 17
click at [146, 128] on span "New Job" at bounding box center [133, 129] width 49 height 17
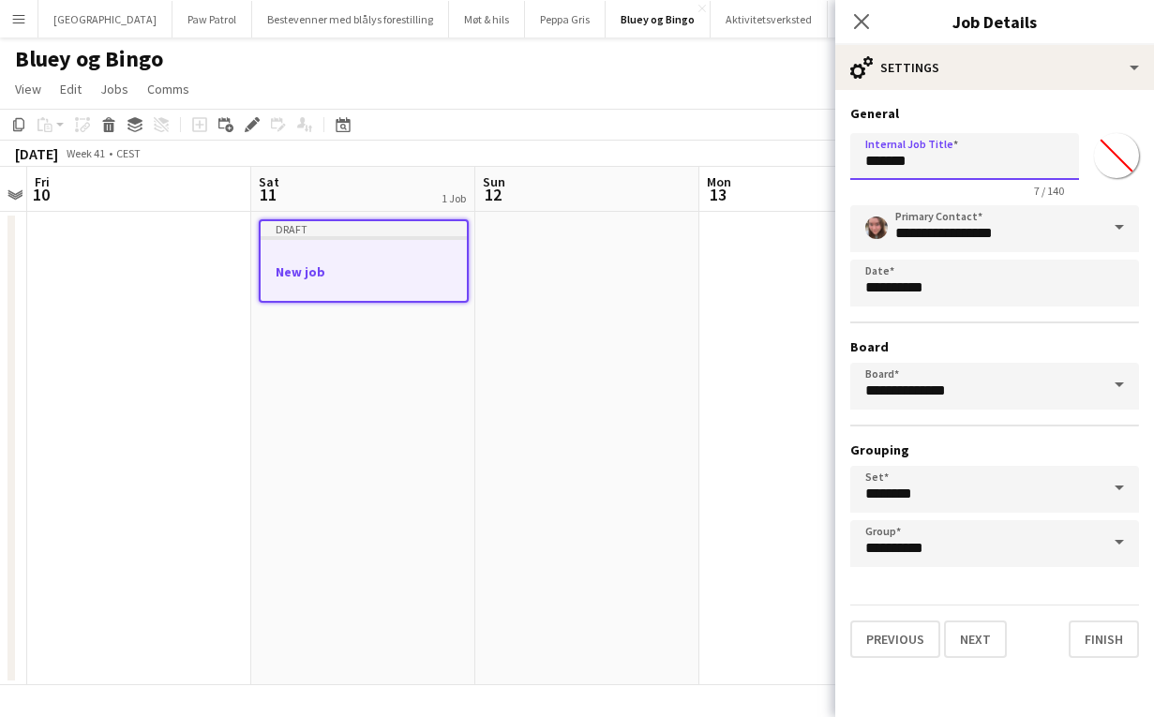
drag, startPoint x: 946, startPoint y: 170, endPoint x: 687, endPoint y: 128, distance: 261.9
click at [692, 128] on body "Menu Boards Boards Boards All jobs Status Workforce Workforce My Workforce Recr…" at bounding box center [577, 358] width 1154 height 717
type input "*"
type input "**********"
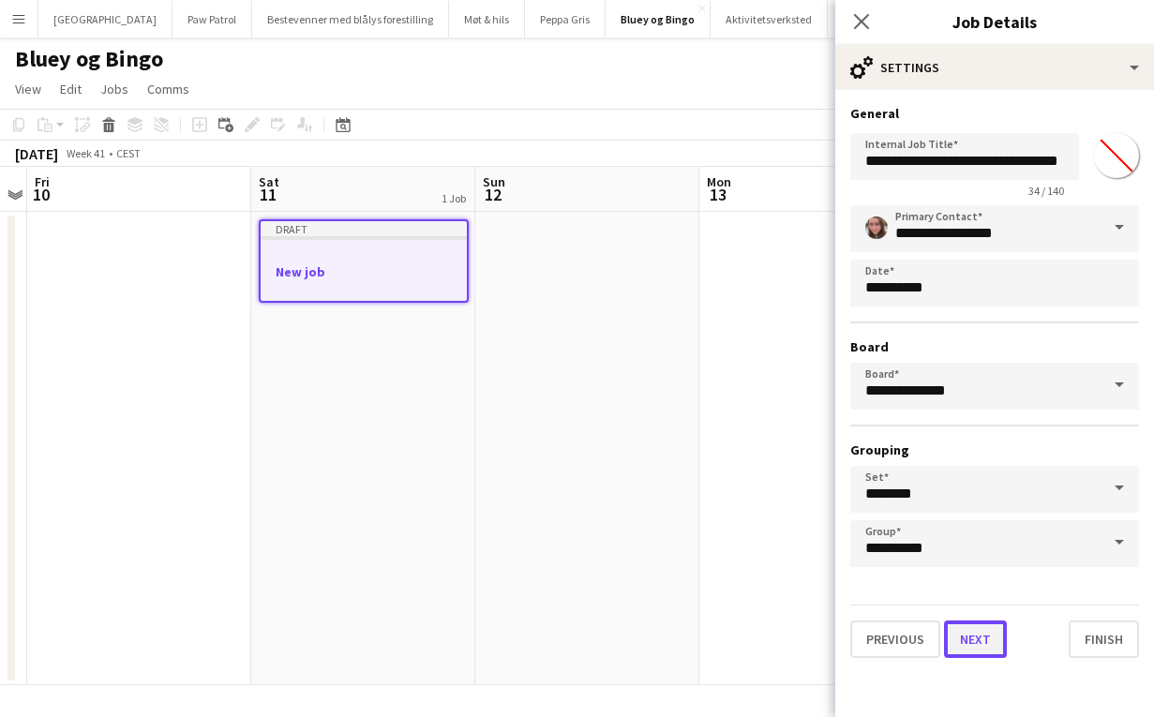
click at [1002, 648] on button "Next" at bounding box center [975, 638] width 63 height 37
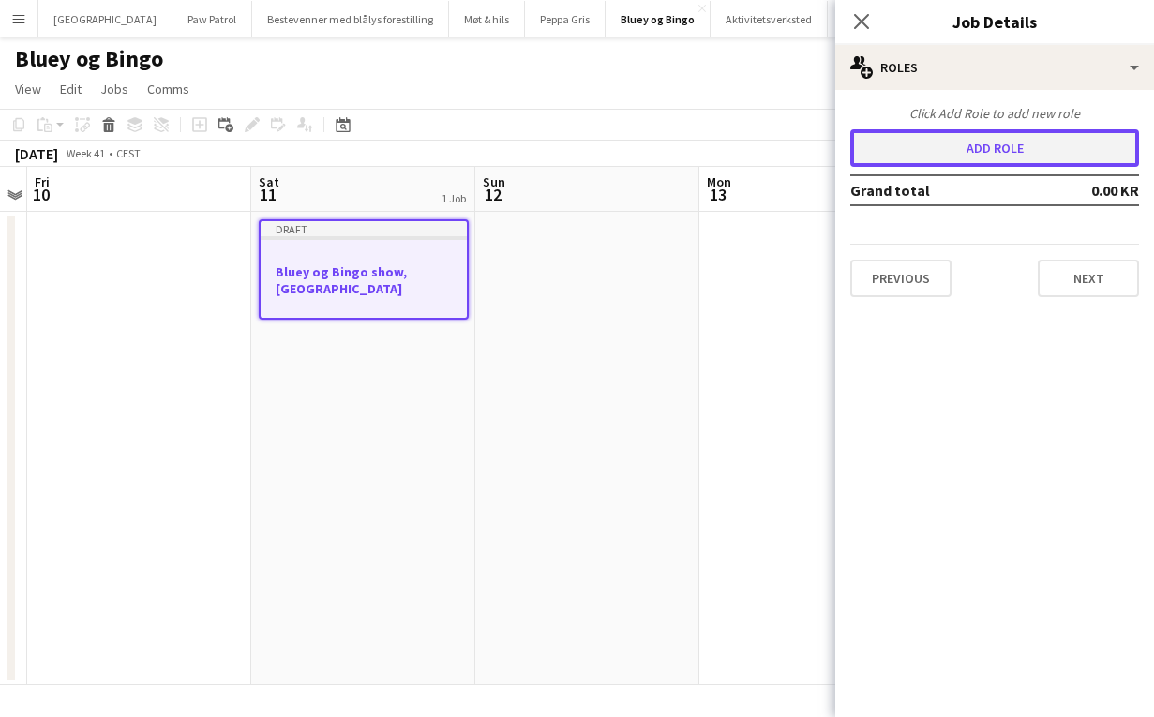
click at [991, 147] on button "Add role" at bounding box center [994, 147] width 289 height 37
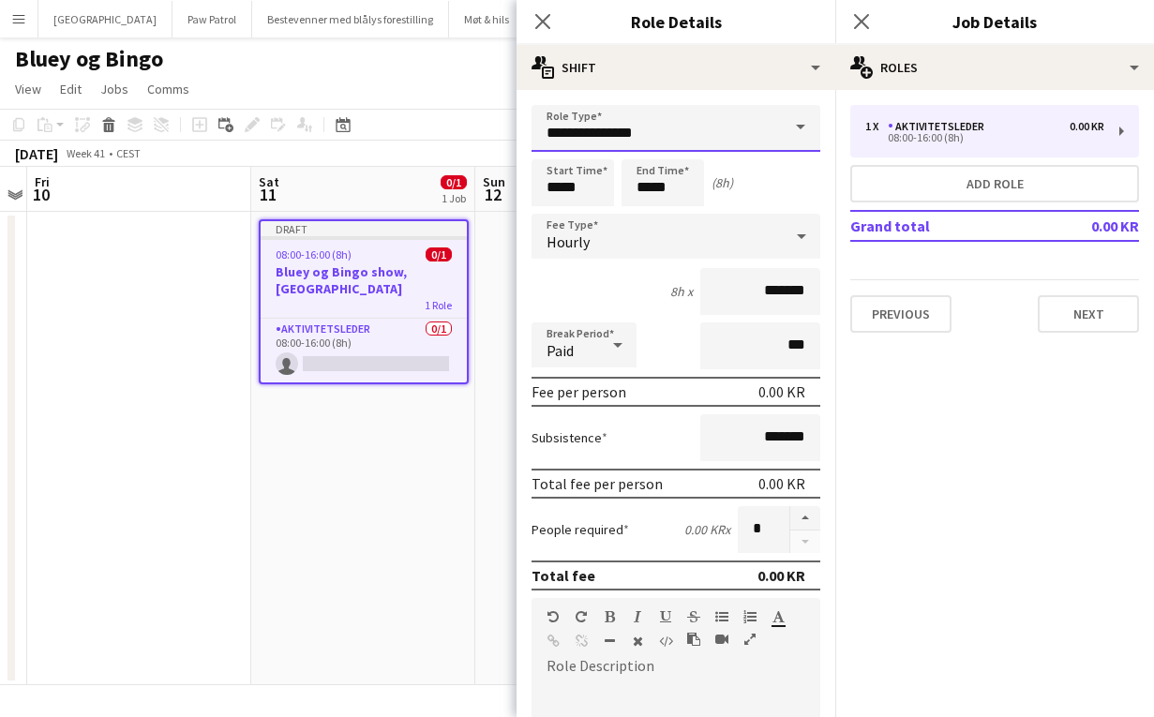
click at [710, 133] on input "**********" at bounding box center [675, 128] width 289 height 47
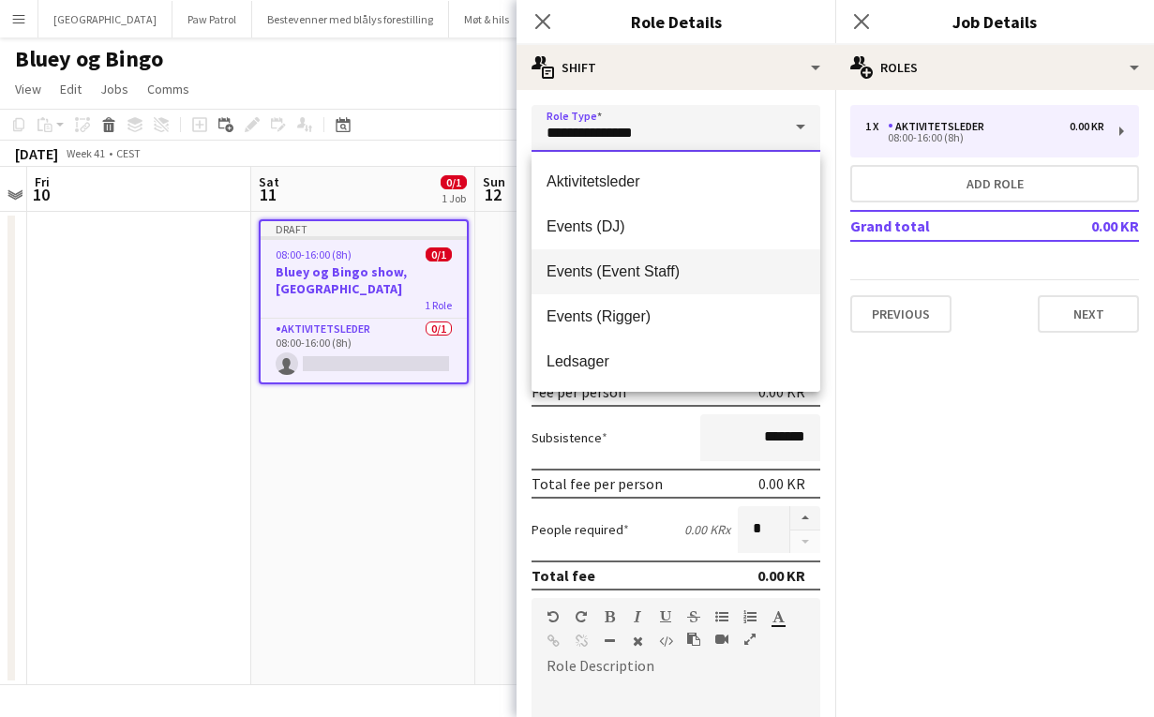
scroll to position [90, 0]
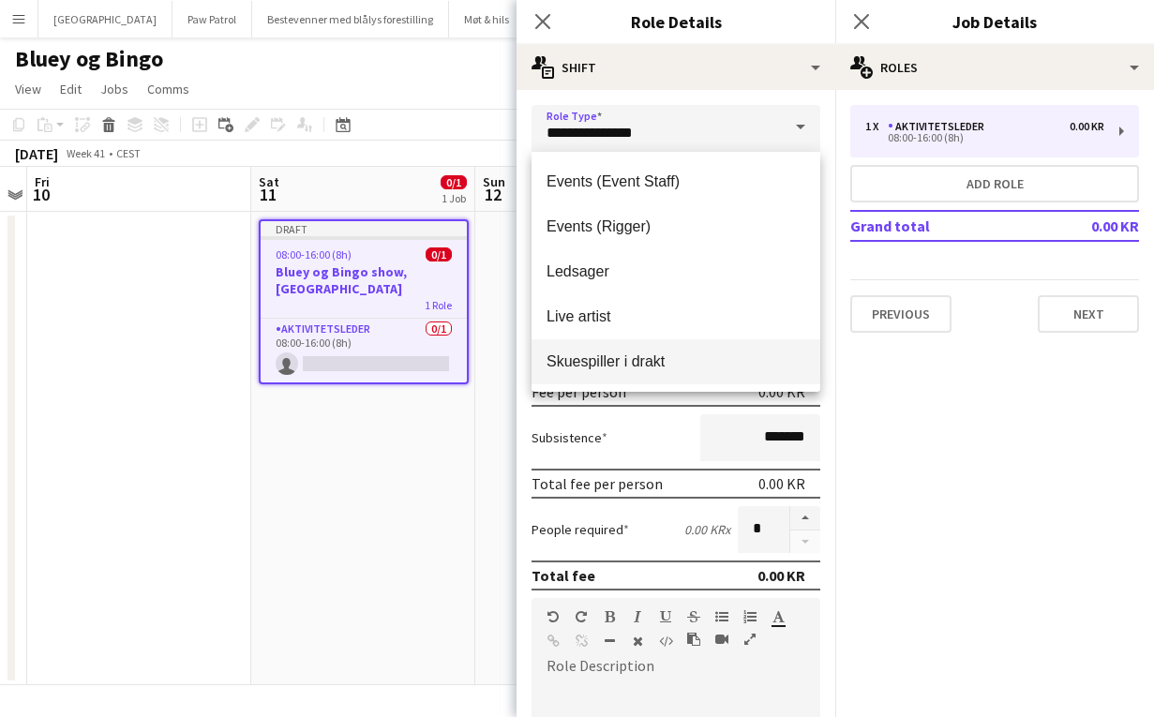
click at [662, 369] on span "Skuespiller i drakt" at bounding box center [675, 361] width 259 height 18
type input "**********"
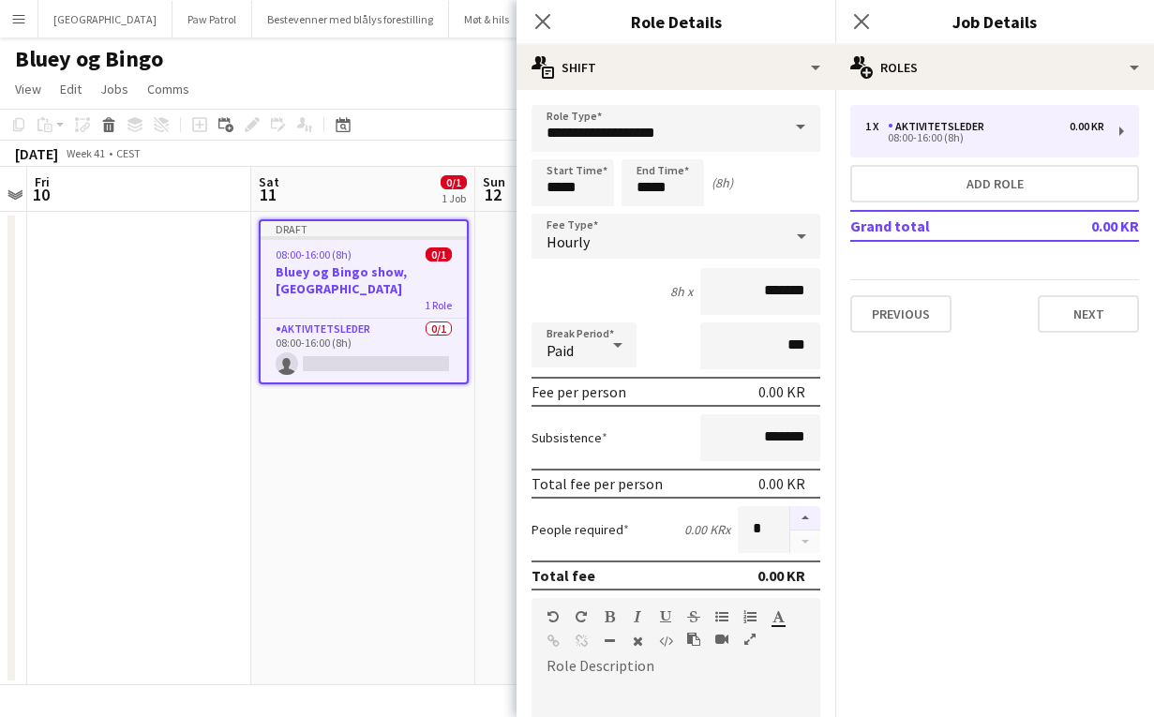
click at [812, 512] on button "button" at bounding box center [805, 518] width 30 height 24
type input "*"
drag, startPoint x: 689, startPoint y: 198, endPoint x: 525, endPoint y: 164, distance: 167.4
click at [527, 166] on form "**********" at bounding box center [675, 660] width 319 height 1110
type input "*****"
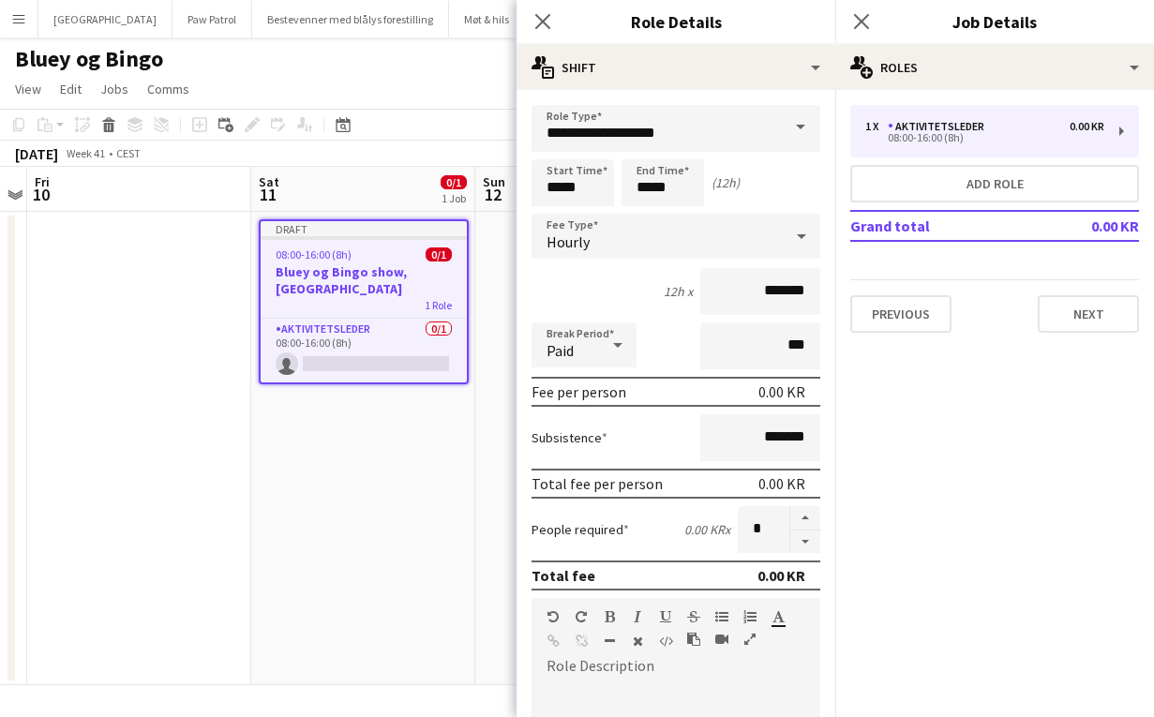
click at [581, 290] on div "12h x *******" at bounding box center [675, 291] width 289 height 47
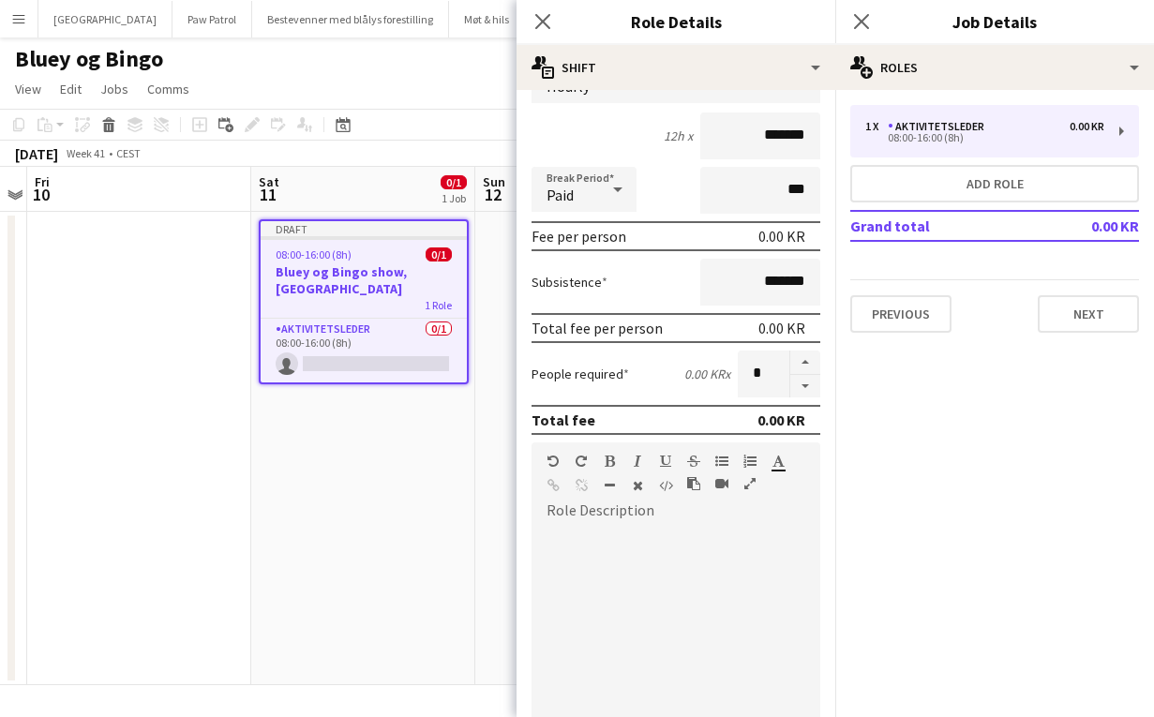
scroll to position [367, 0]
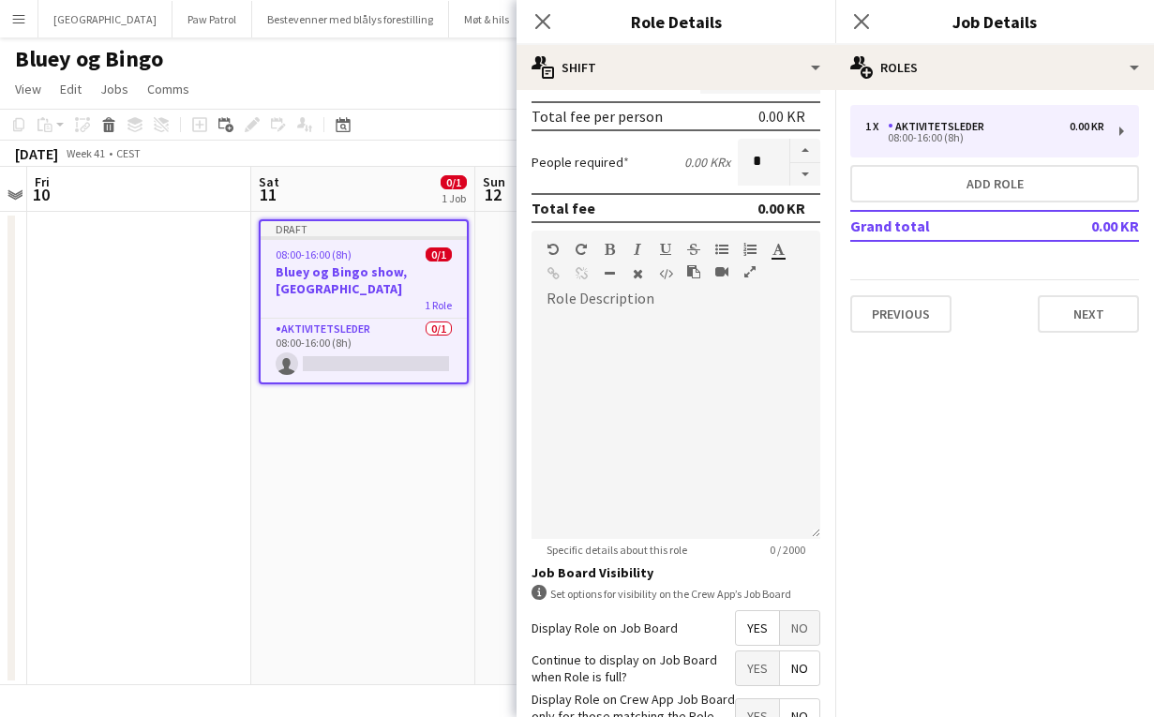
click at [761, 667] on span "Yes" at bounding box center [757, 668] width 43 height 34
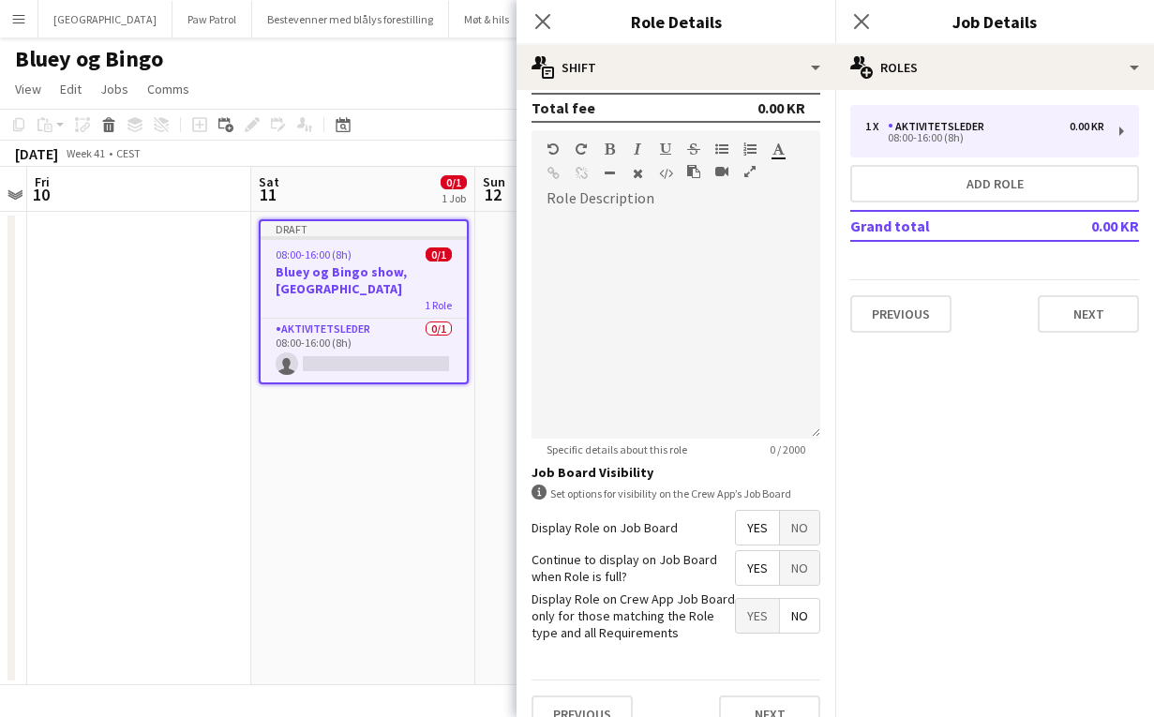
scroll to position [498, 0]
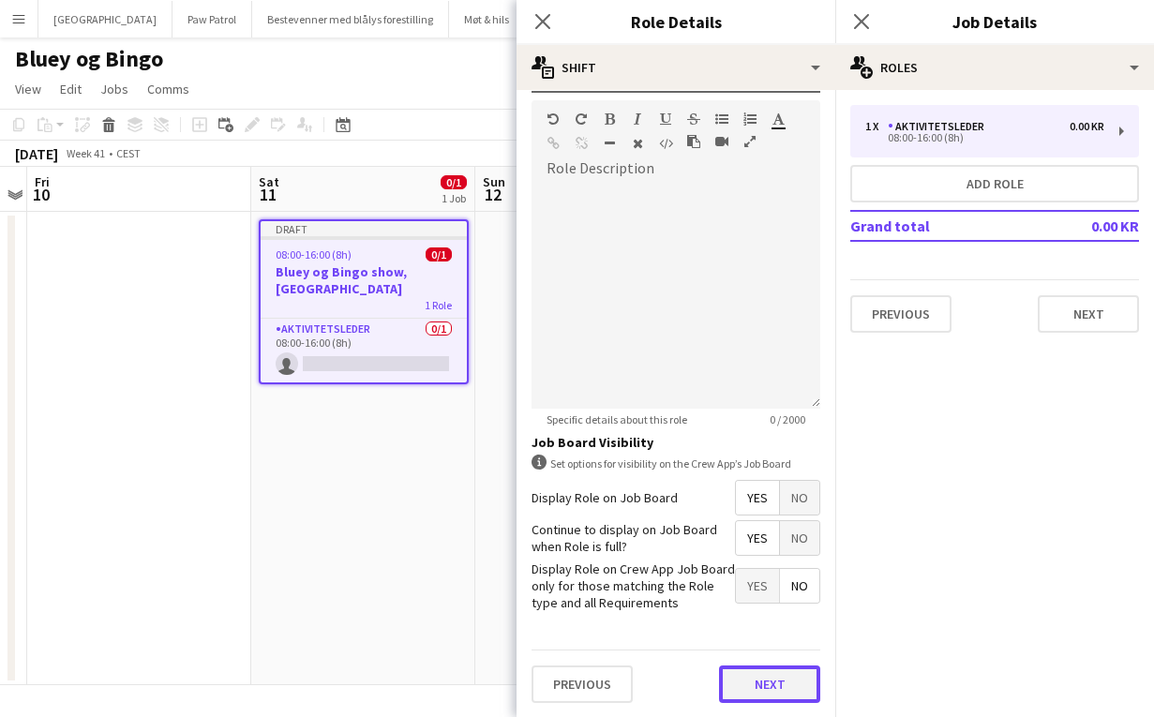
click at [763, 675] on button "Next" at bounding box center [769, 683] width 101 height 37
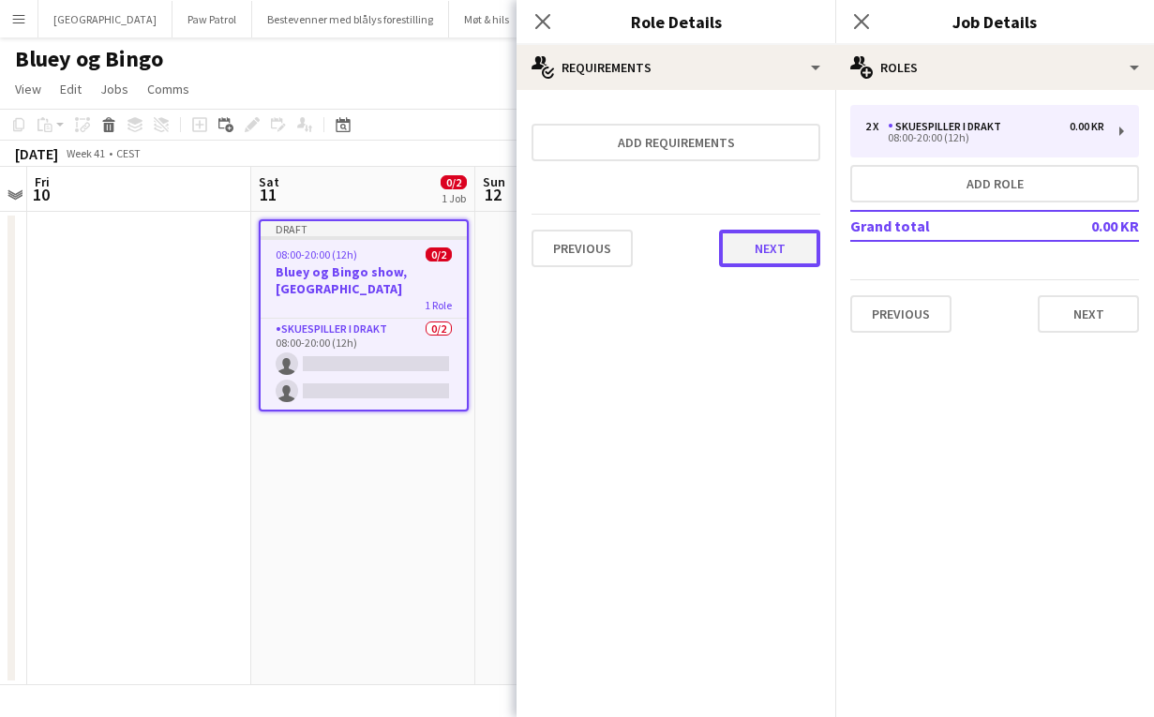
click at [772, 259] on button "Next" at bounding box center [769, 248] width 101 height 37
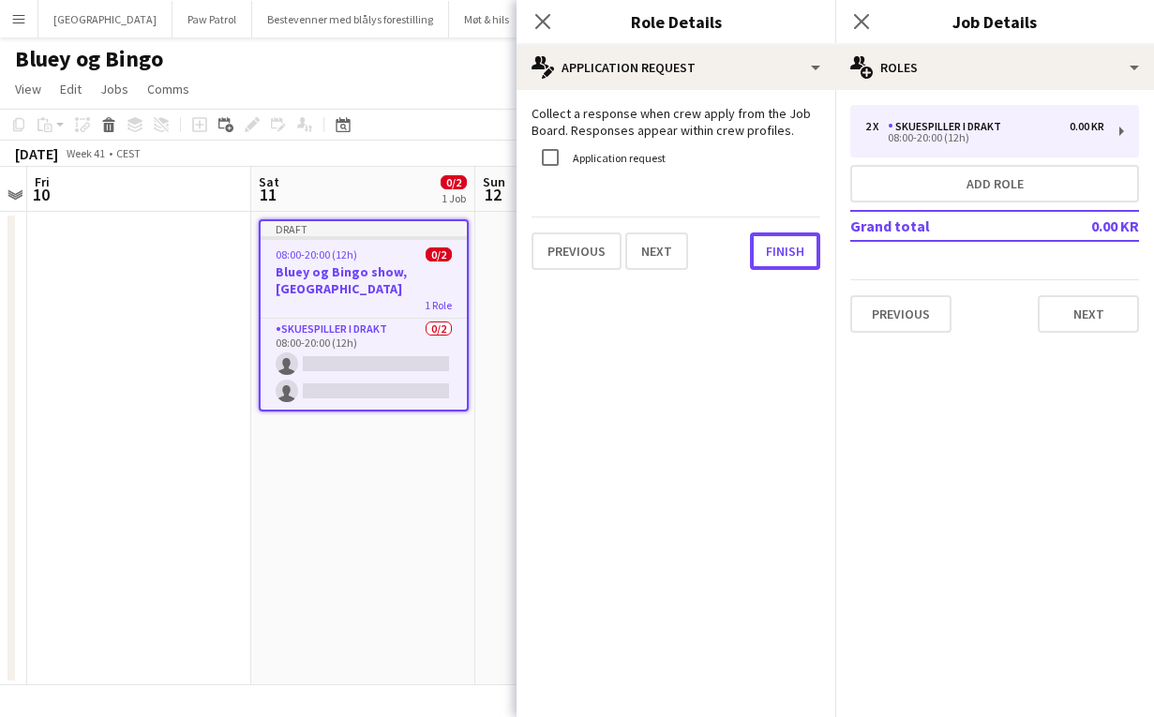
click at [772, 259] on button "Finish" at bounding box center [785, 250] width 70 height 37
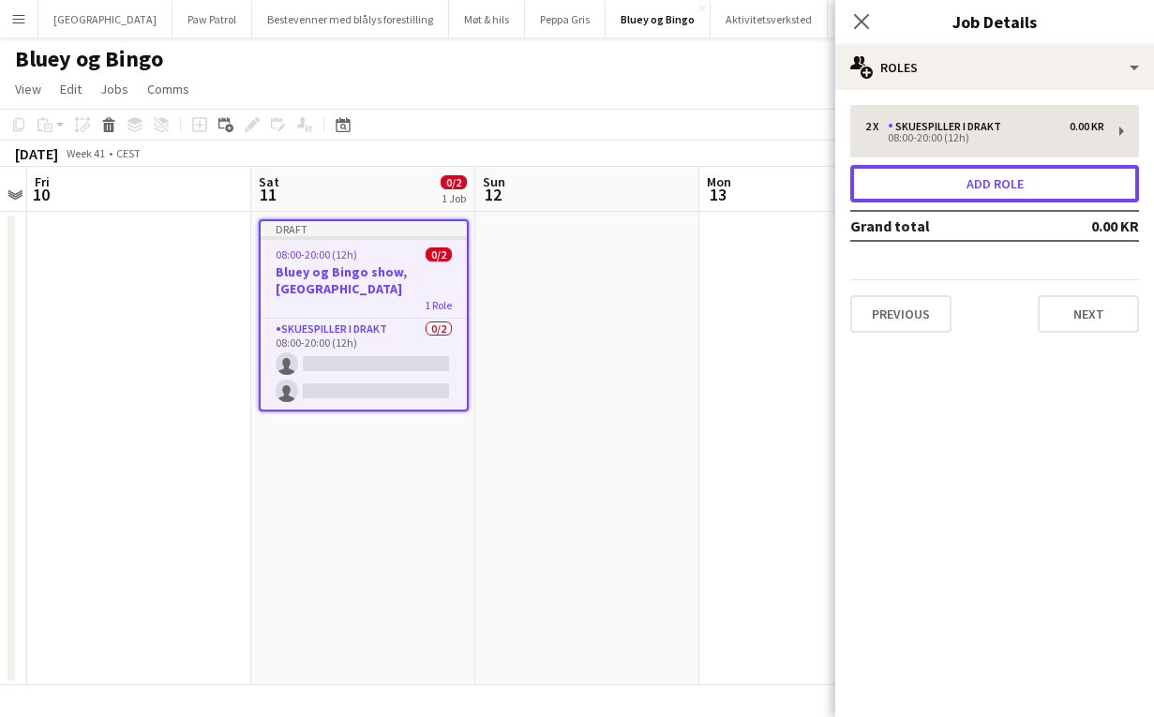
click at [915, 183] on button "Add role" at bounding box center [994, 183] width 289 height 37
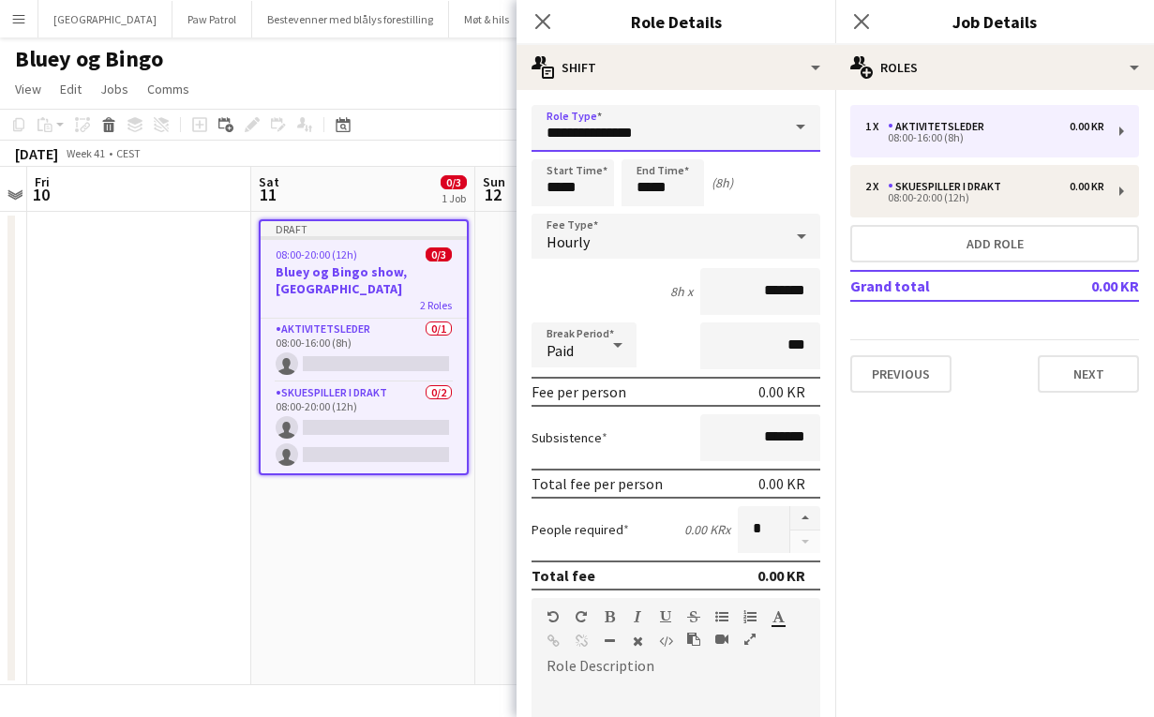
click at [667, 121] on input "**********" at bounding box center [675, 128] width 289 height 47
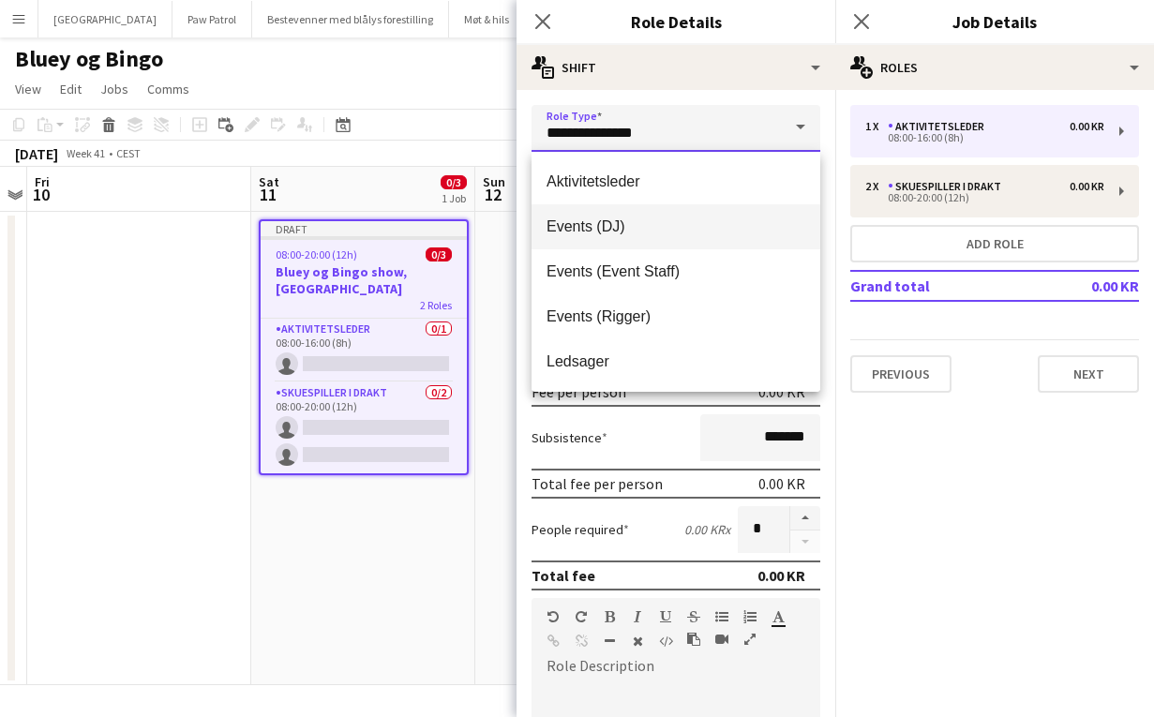
scroll to position [90, 0]
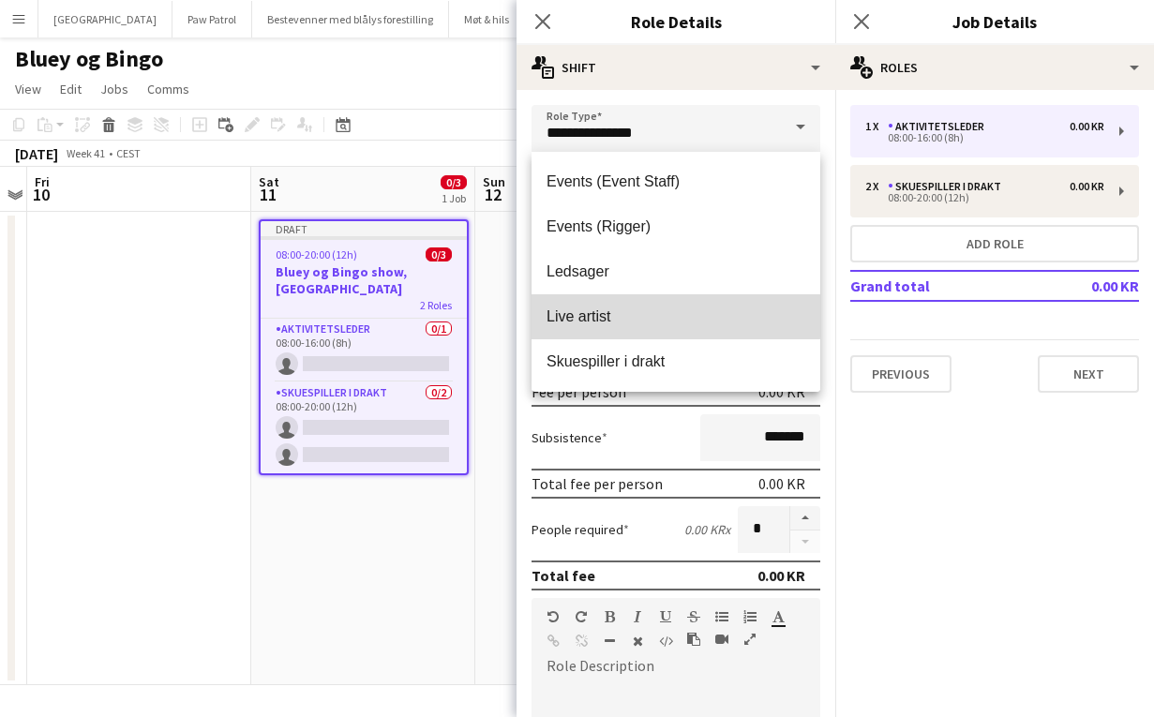
click at [646, 312] on span "Live artist" at bounding box center [675, 316] width 259 height 18
type input "**********"
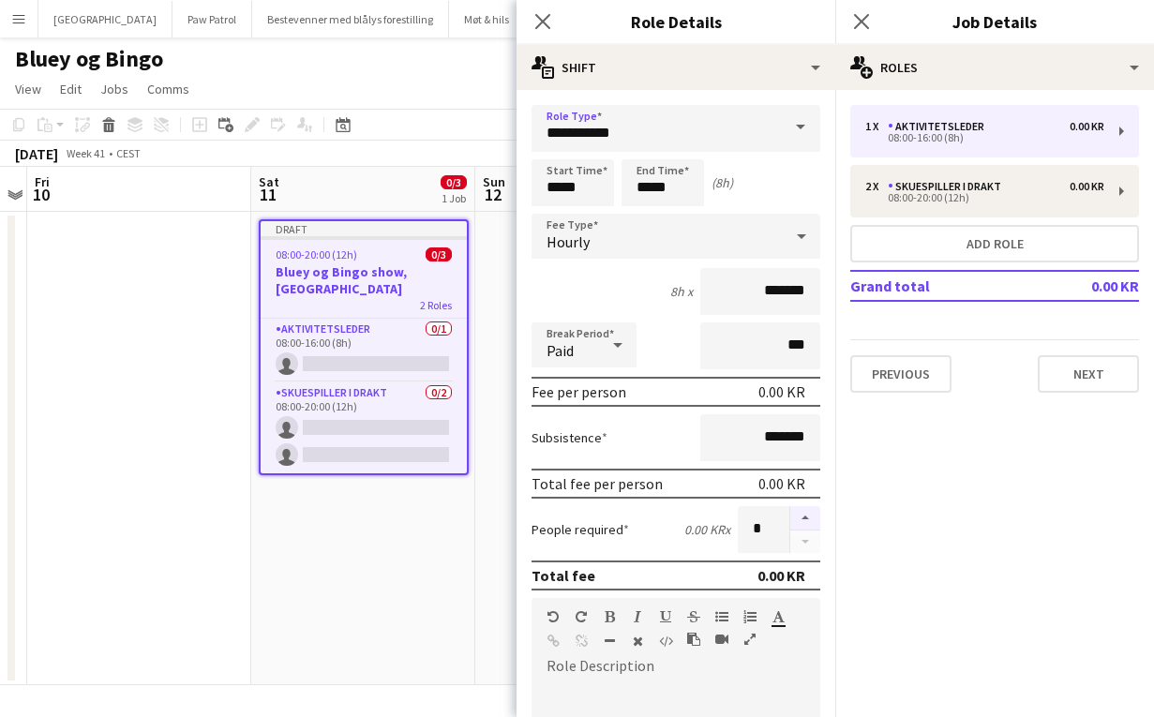
click at [805, 516] on button "button" at bounding box center [805, 518] width 30 height 24
type input "*"
drag, startPoint x: 677, startPoint y: 182, endPoint x: 542, endPoint y: 174, distance: 135.2
click at [544, 175] on div "Start Time ***** End Time ***** (8h)" at bounding box center [675, 182] width 289 height 47
type input "*****"
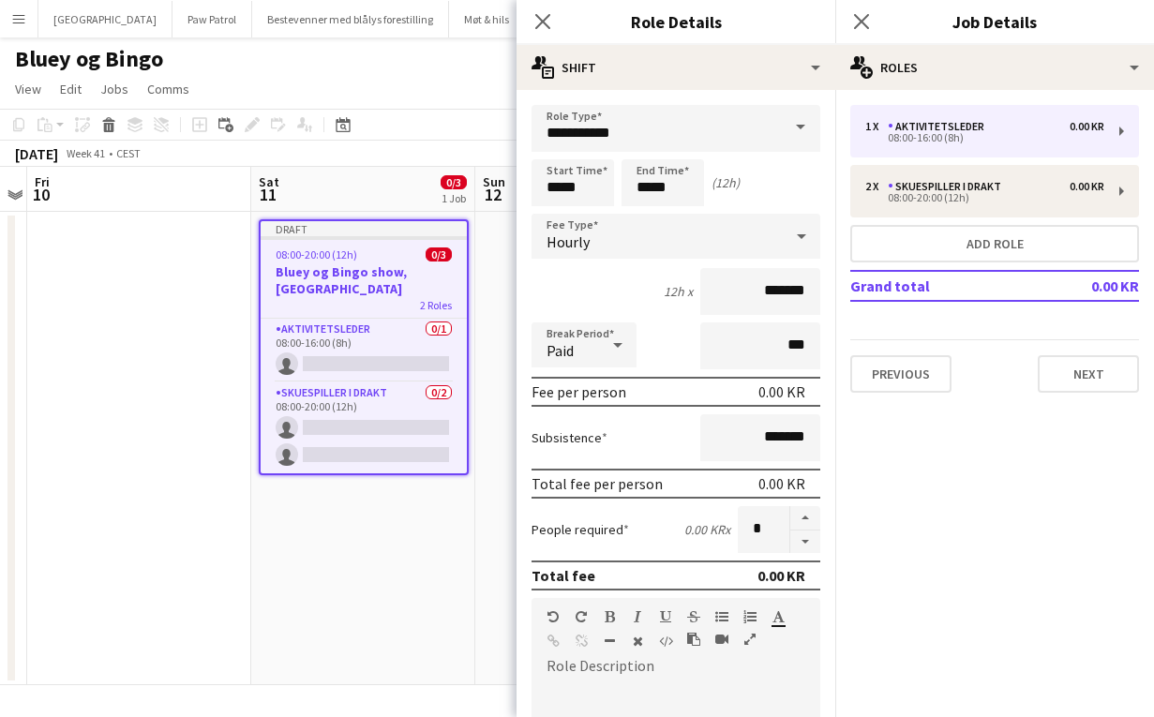
click at [568, 287] on div "12h x *******" at bounding box center [675, 291] width 289 height 47
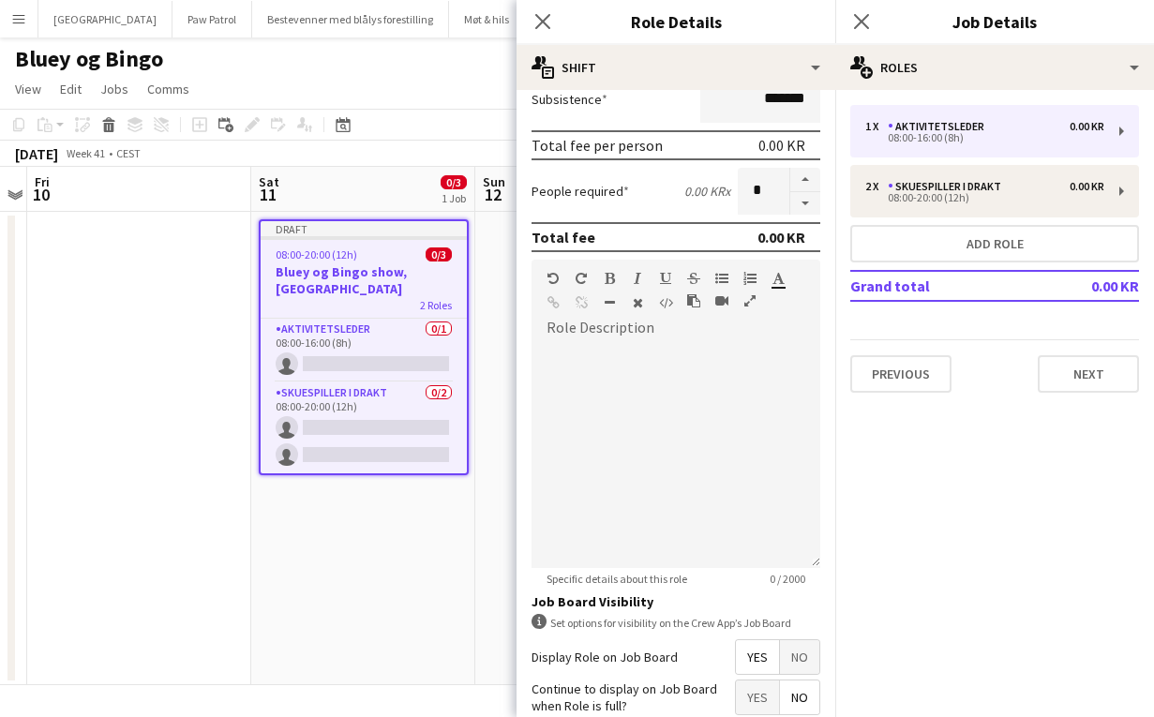
scroll to position [498, 0]
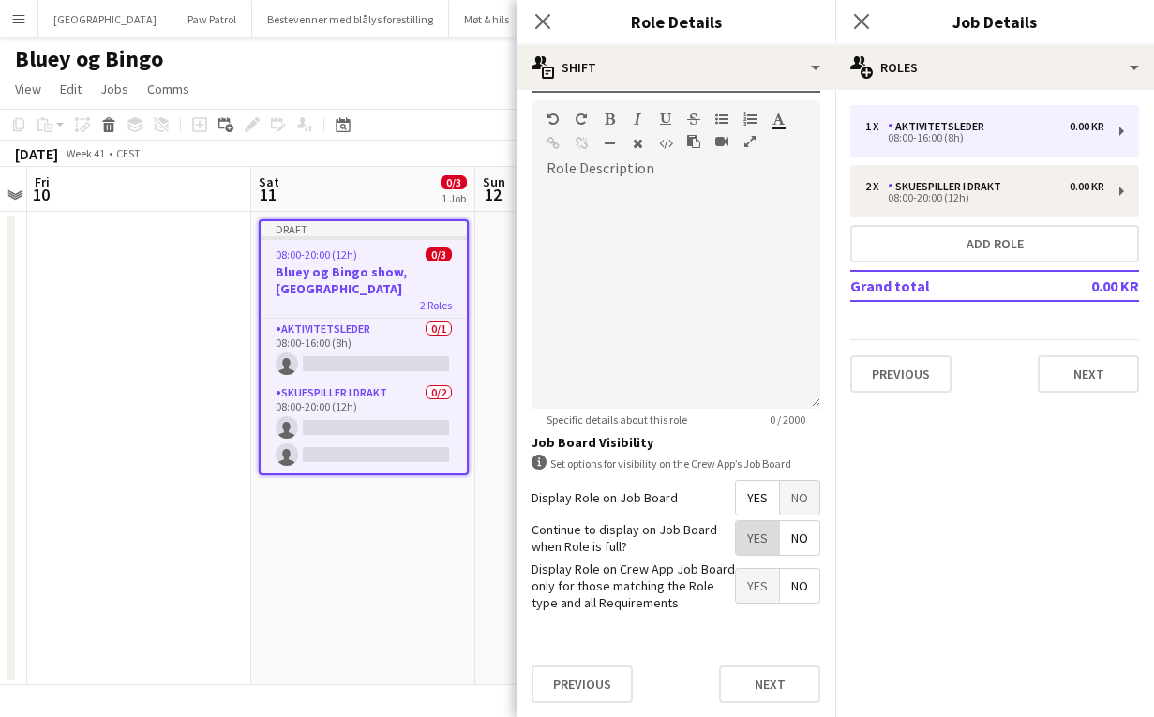
click at [741, 536] on span "Yes" at bounding box center [757, 538] width 43 height 34
click at [774, 678] on button "Next" at bounding box center [769, 683] width 101 height 37
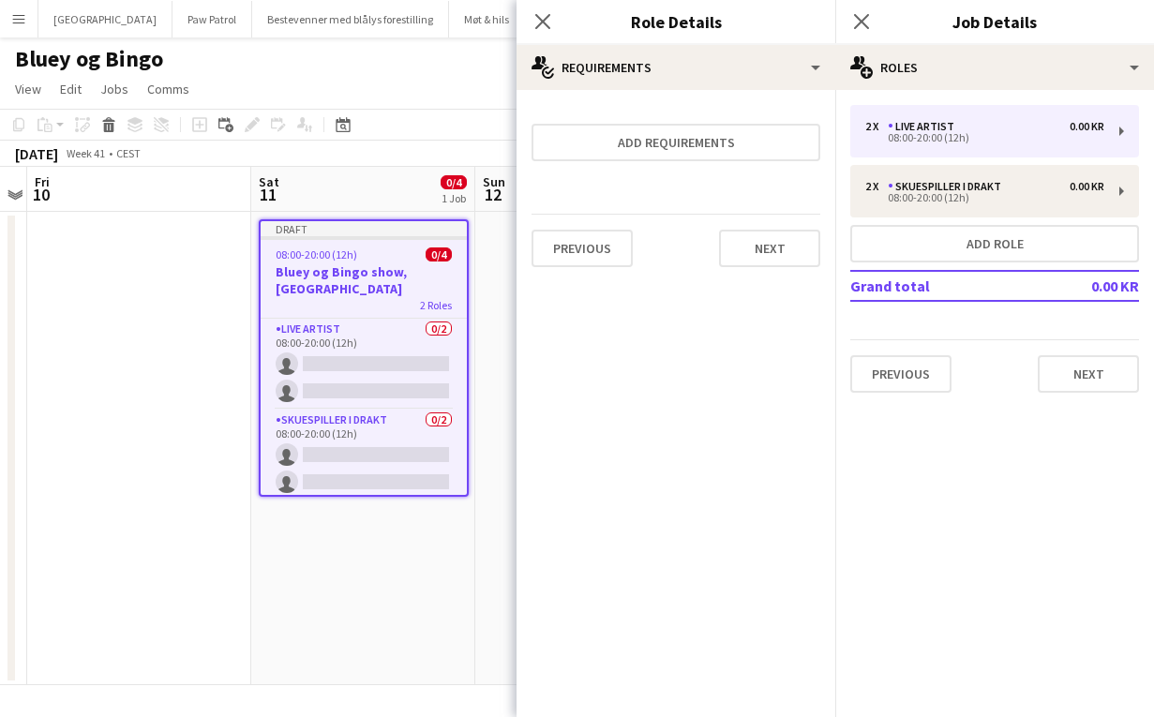
scroll to position [0, 0]
click at [768, 261] on button "Next" at bounding box center [769, 248] width 101 height 37
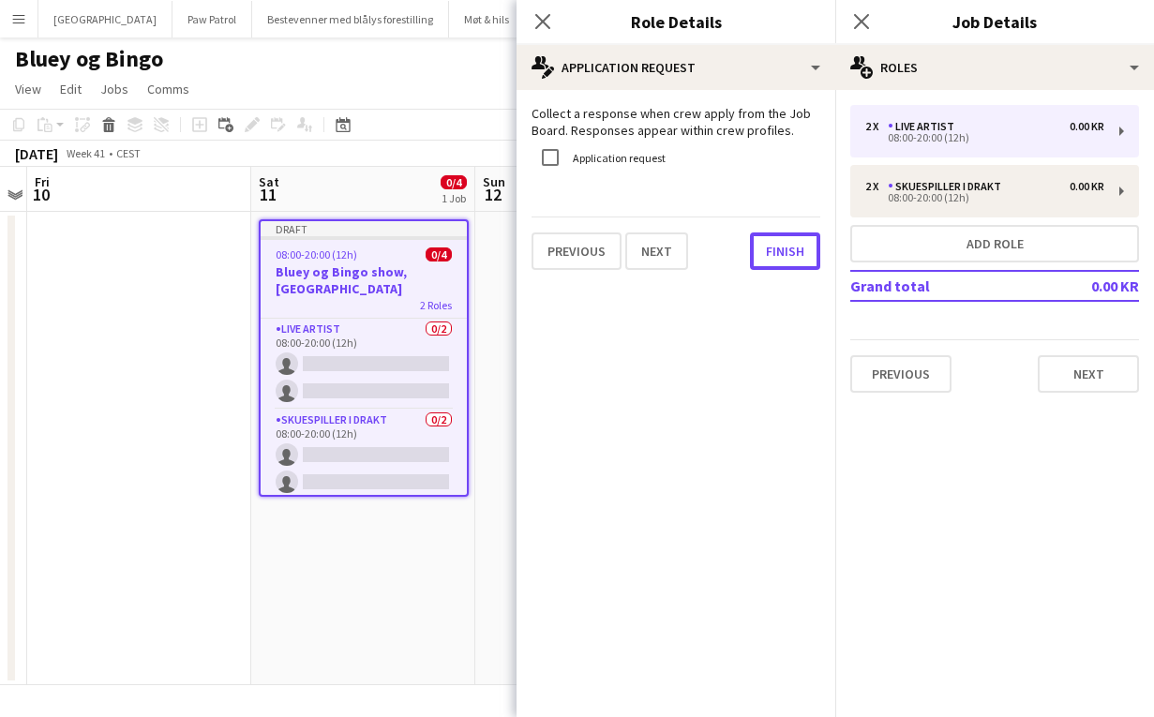
click at [768, 261] on button "Finish" at bounding box center [785, 250] width 70 height 37
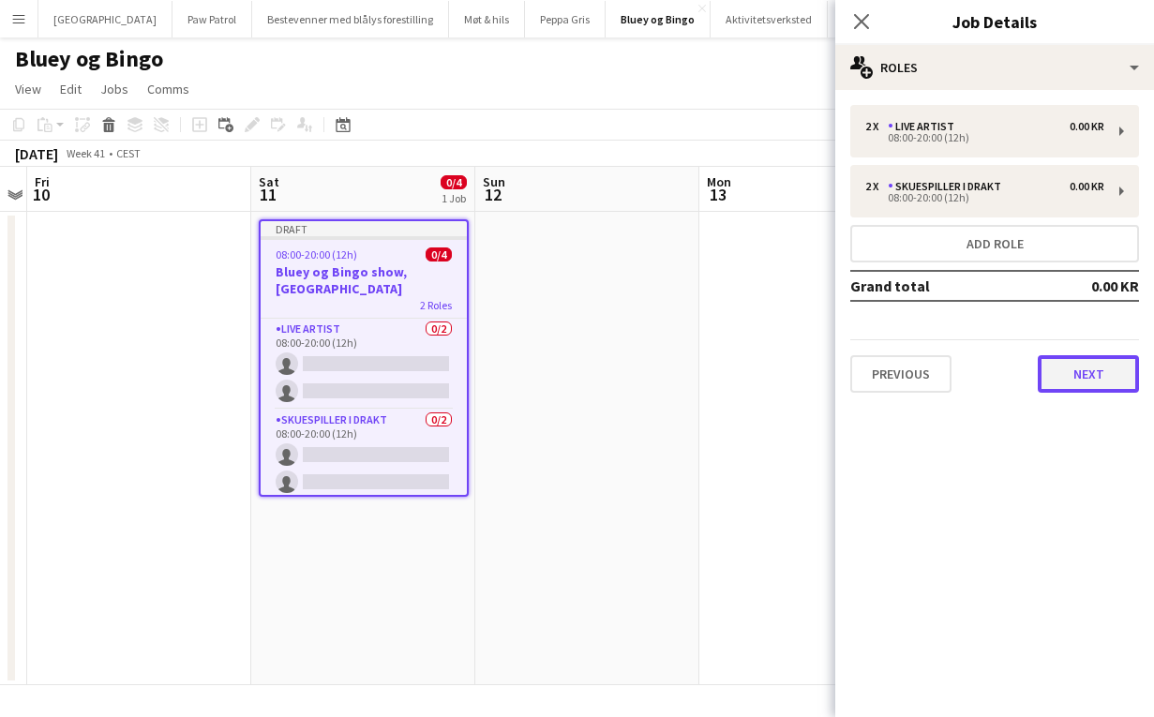
click at [1092, 388] on button "Next" at bounding box center [1087, 373] width 101 height 37
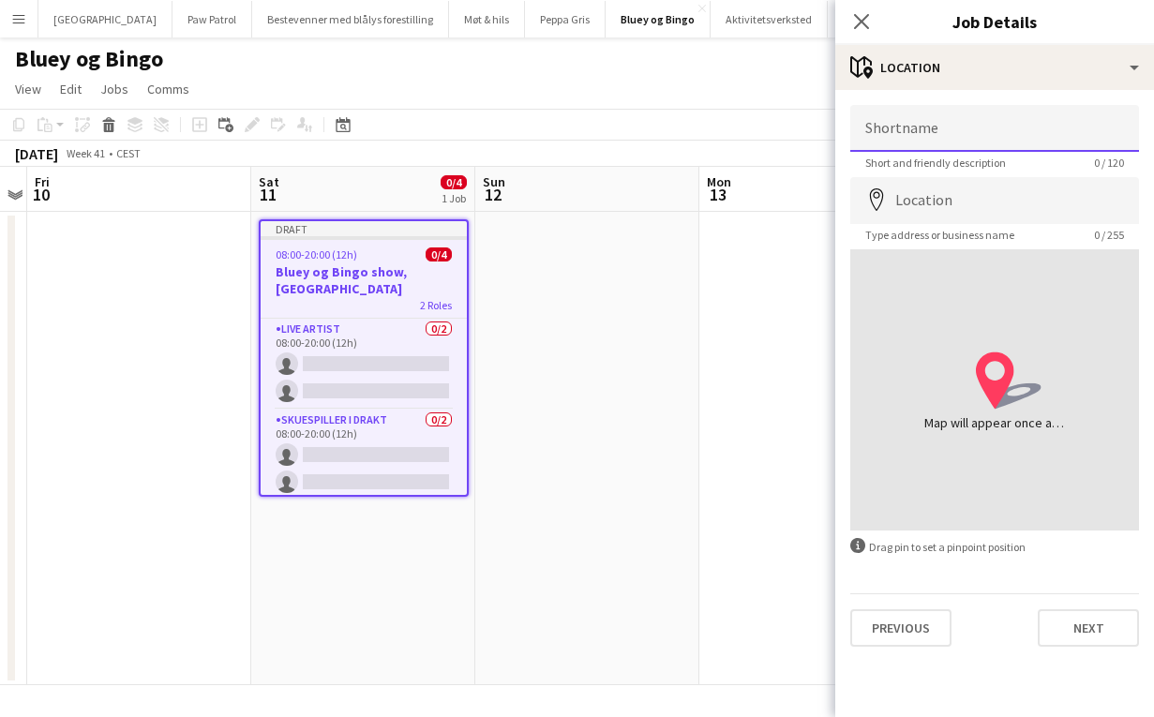
click at [938, 128] on input "Shortname" at bounding box center [994, 128] width 289 height 47
type input "*****"
click at [937, 205] on input "Location" at bounding box center [994, 200] width 289 height 47
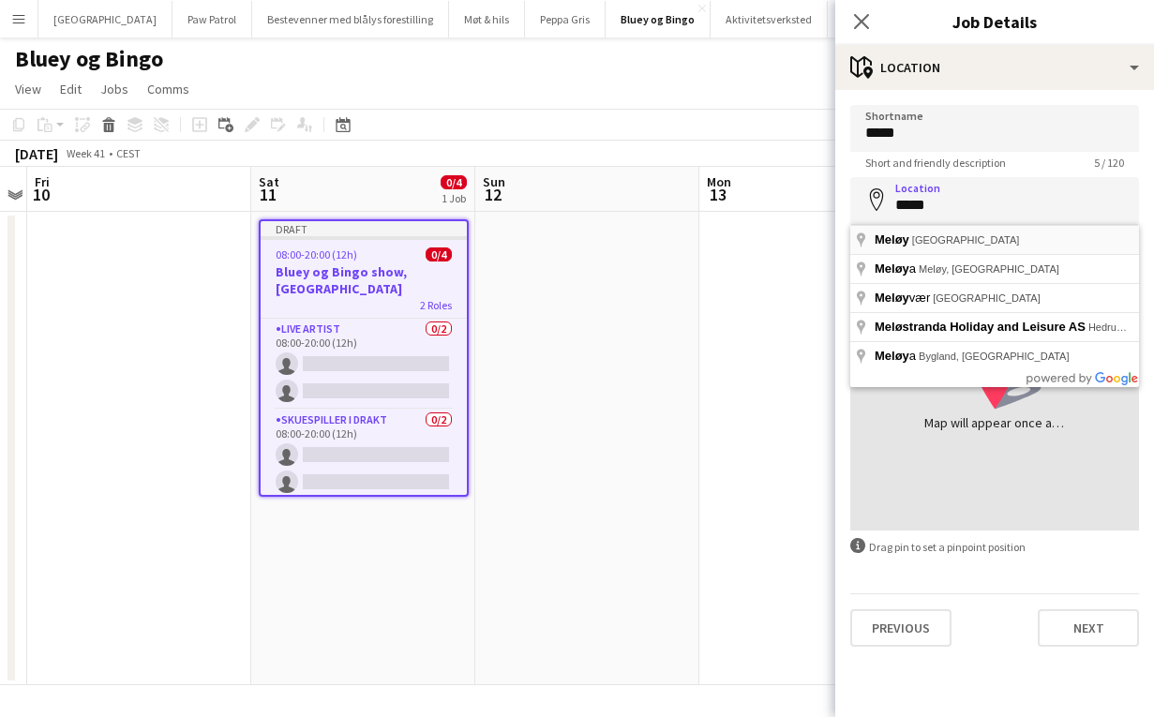
type input "**********"
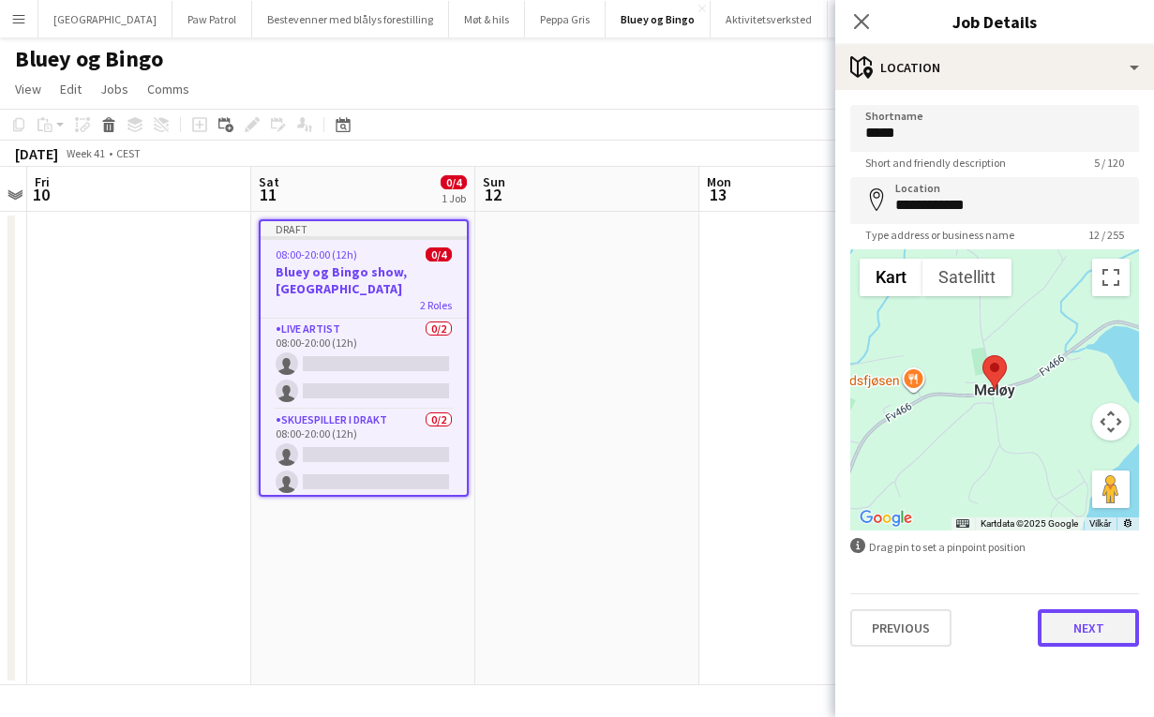
click at [1081, 625] on button "Next" at bounding box center [1087, 627] width 101 height 37
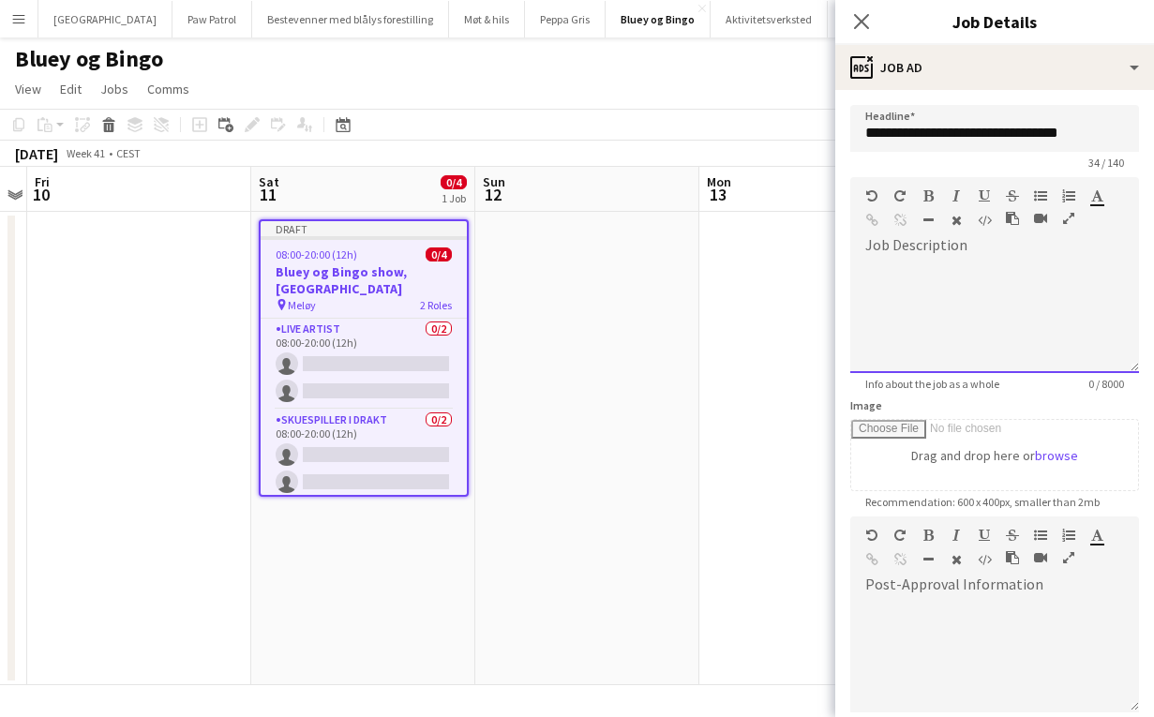
click at [932, 242] on div "default Heading 1 Heading 2 Heading 3 Heading 4 Heading 5 Heading 6 Heading 7 P…" at bounding box center [994, 212] width 289 height 70
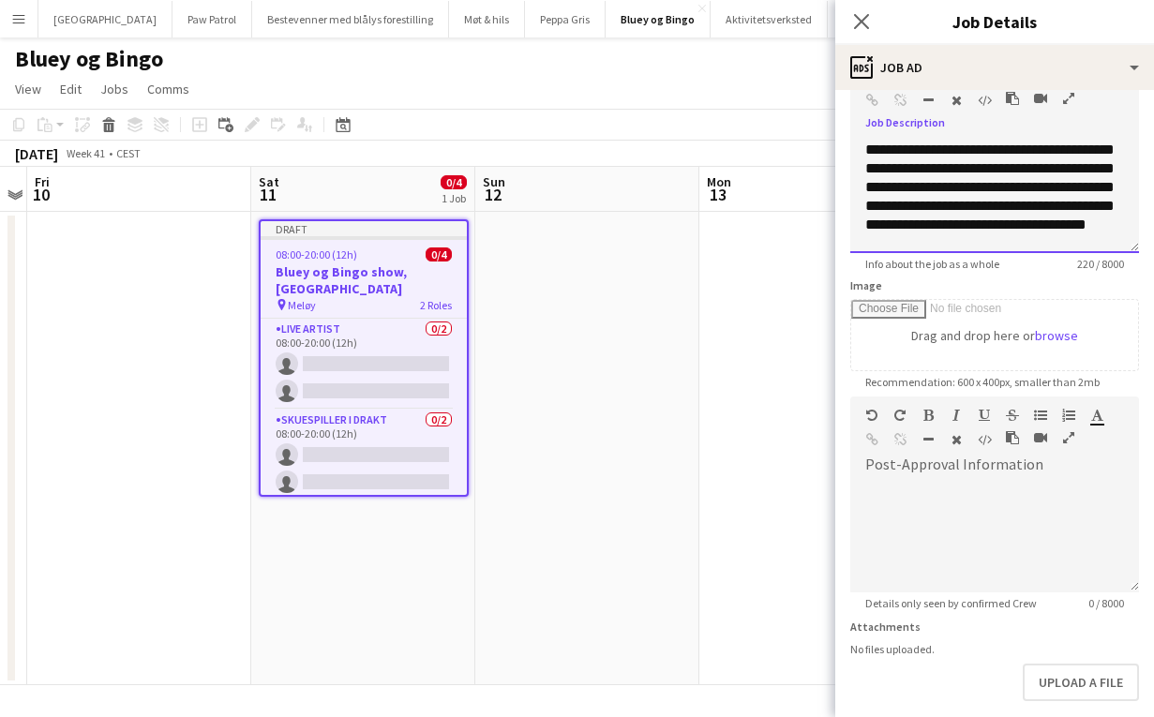
scroll to position [209, 0]
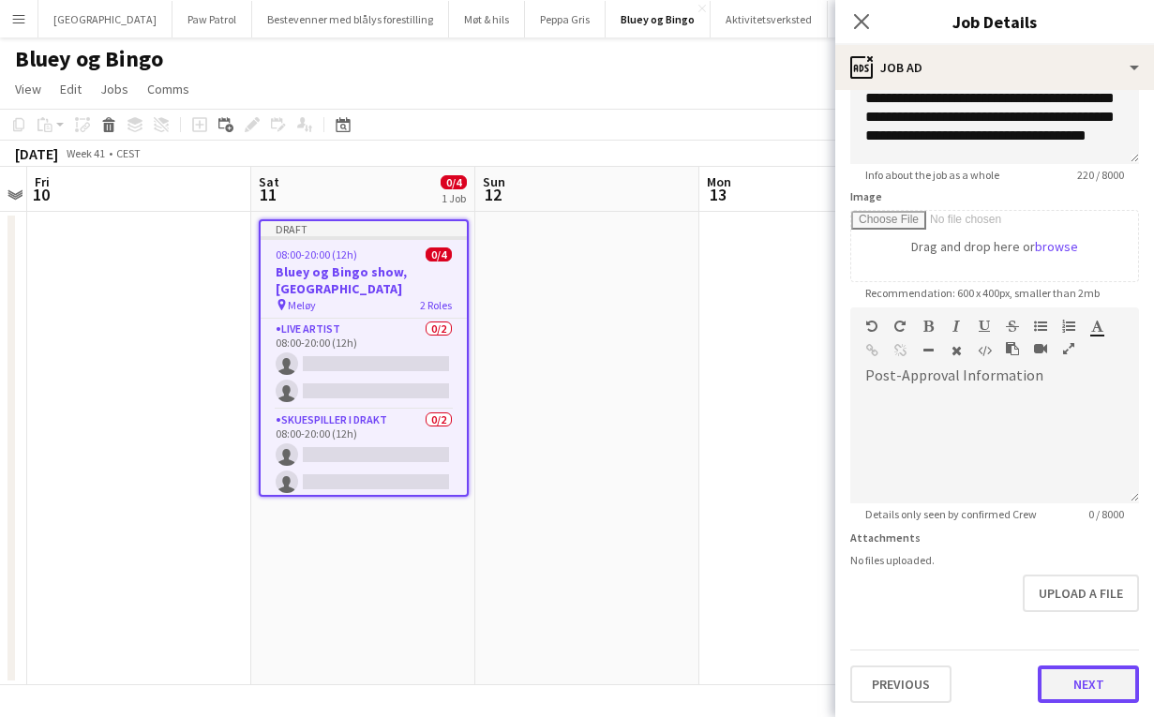
click at [1069, 684] on button "Next" at bounding box center [1087, 683] width 101 height 37
type input "*******"
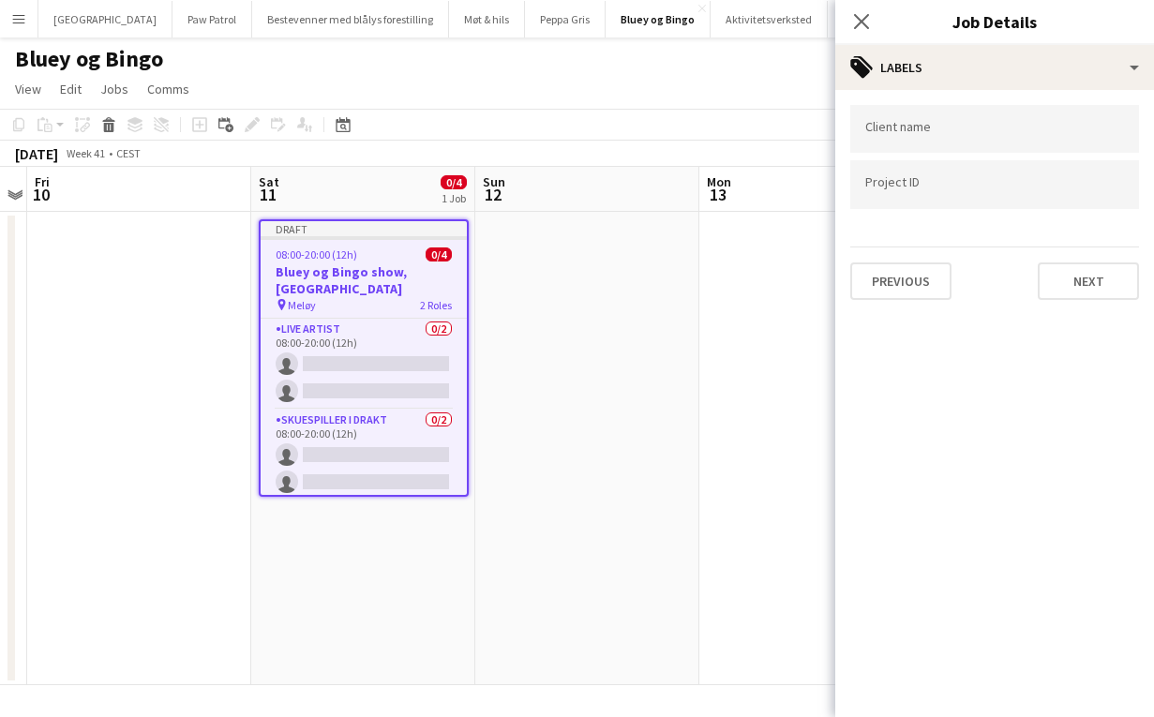
scroll to position [0, 0]
click at [1112, 290] on button "Next" at bounding box center [1087, 280] width 101 height 37
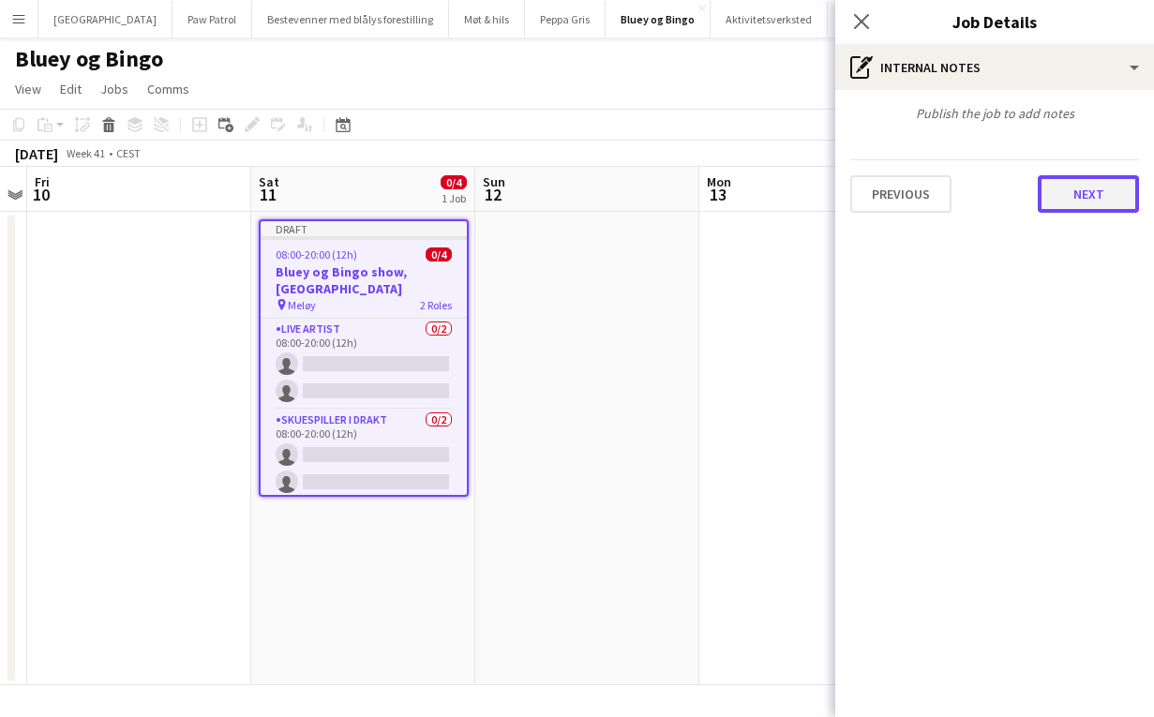
click at [1096, 206] on button "Next" at bounding box center [1087, 193] width 101 height 37
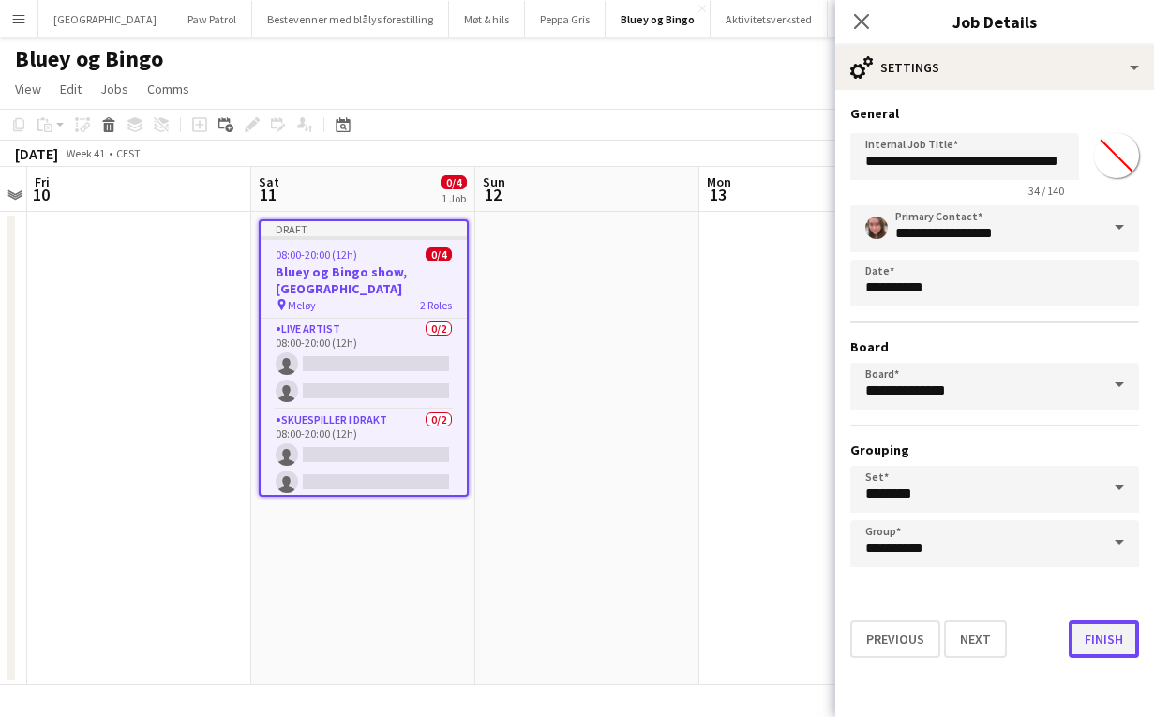
click at [1128, 632] on button "Finish" at bounding box center [1103, 638] width 70 height 37
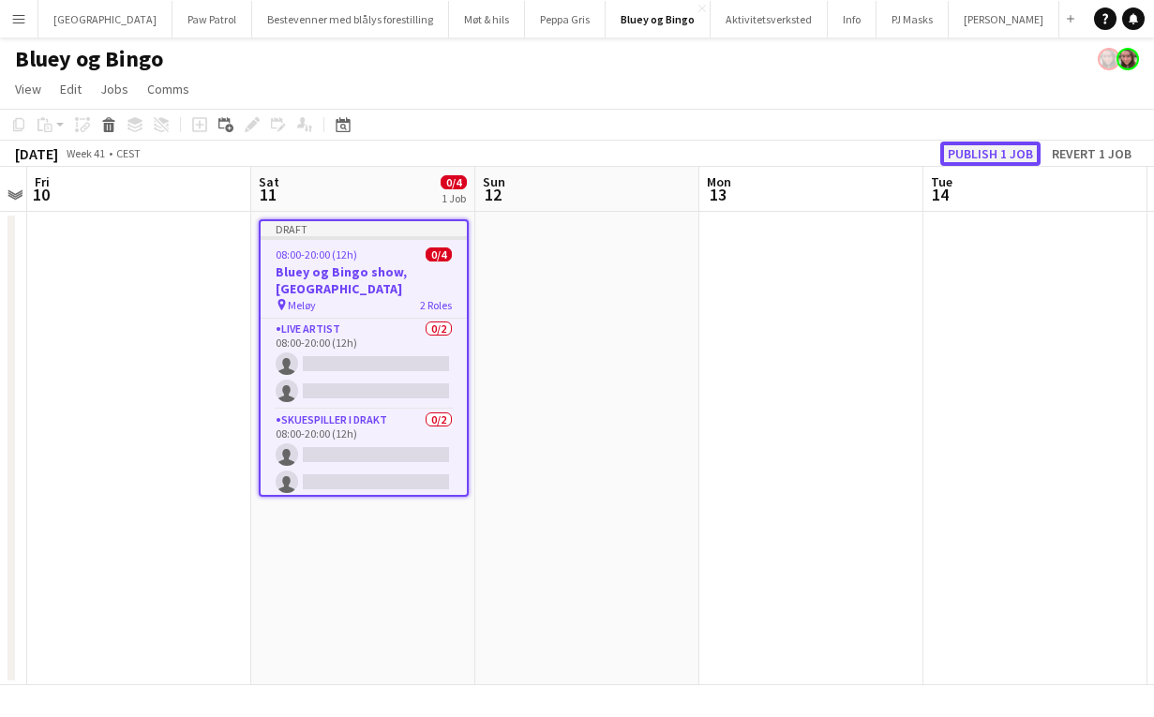
click at [983, 154] on button "Publish 1 job" at bounding box center [990, 154] width 100 height 24
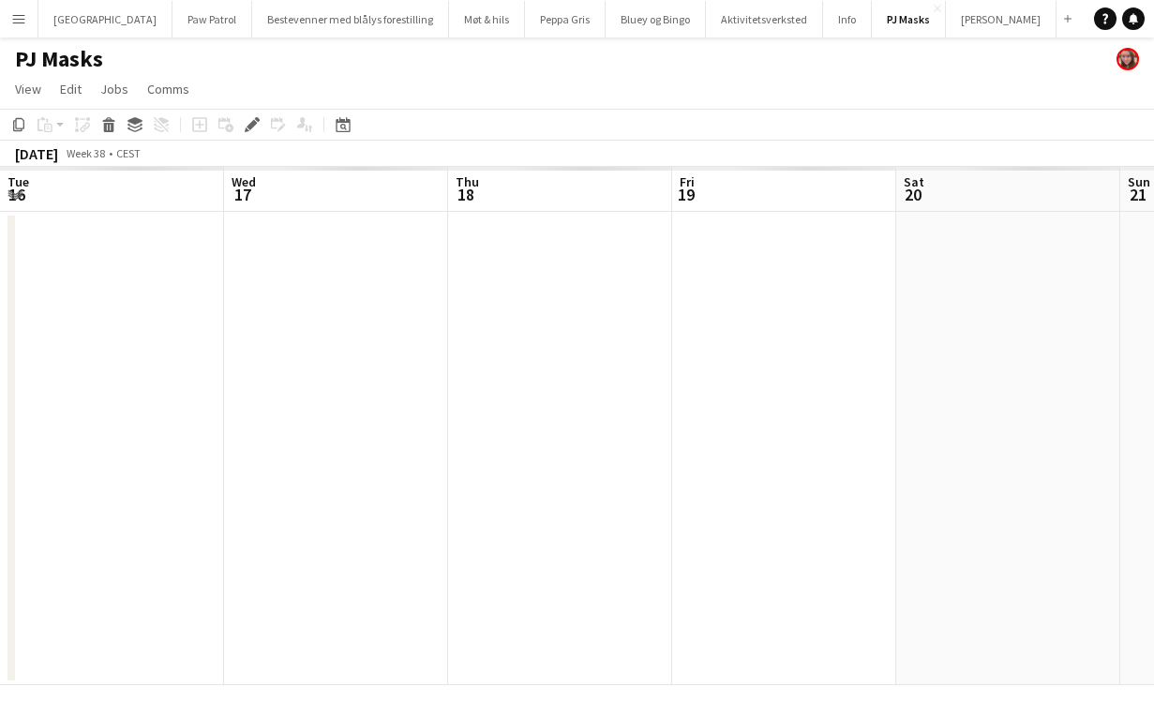
scroll to position [0, 645]
